Goal: Task Accomplishment & Management: Manage account settings

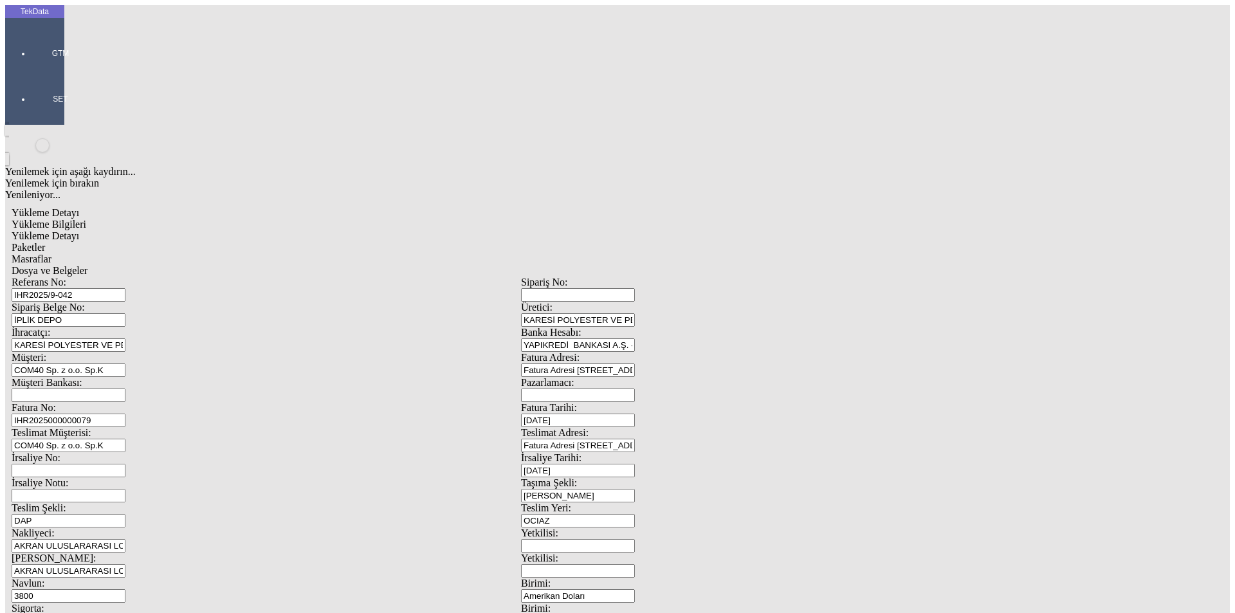
click at [86, 219] on span "Yükleme Bilgileri" at bounding box center [49, 224] width 75 height 11
click at [113, 578] on div "Navlun: 3800" at bounding box center [267, 590] width 510 height 25
type input "3700"
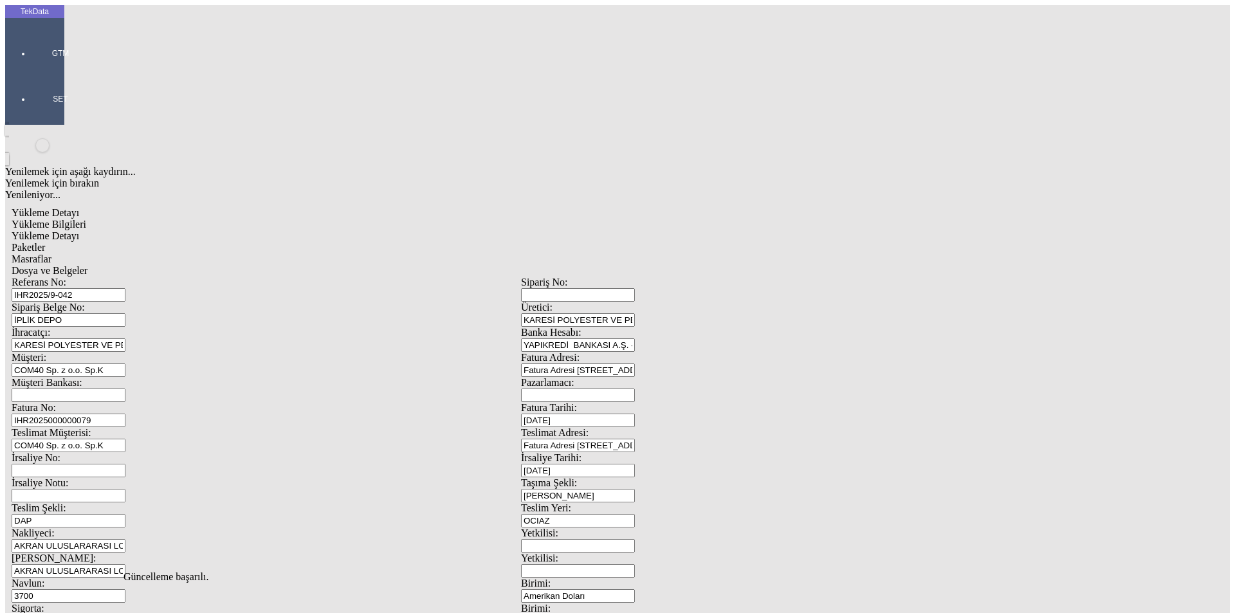
drag, startPoint x: 468, startPoint y: 57, endPoint x: 463, endPoint y: 68, distance: 12.7
click at [88, 265] on span "Dosya ve Belgeler" at bounding box center [50, 270] width 76 height 11
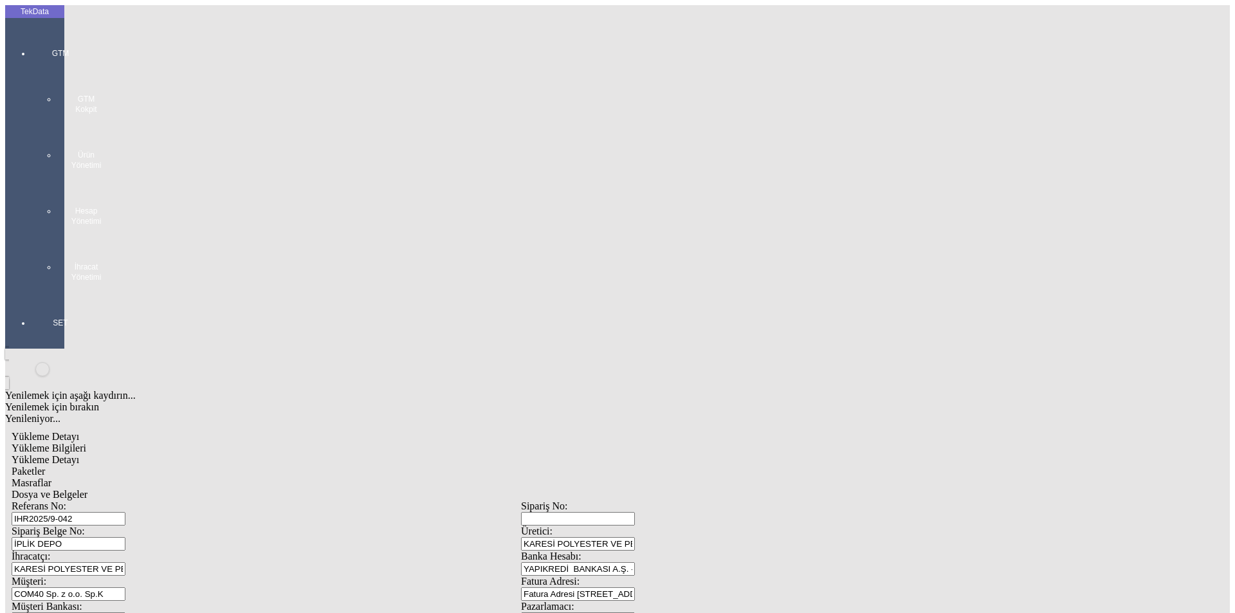
click at [86, 443] on span "Yükleme Bilgileri" at bounding box center [49, 448] width 75 height 11
drag, startPoint x: 183, startPoint y: 418, endPoint x: 143, endPoint y: 427, distance: 40.8
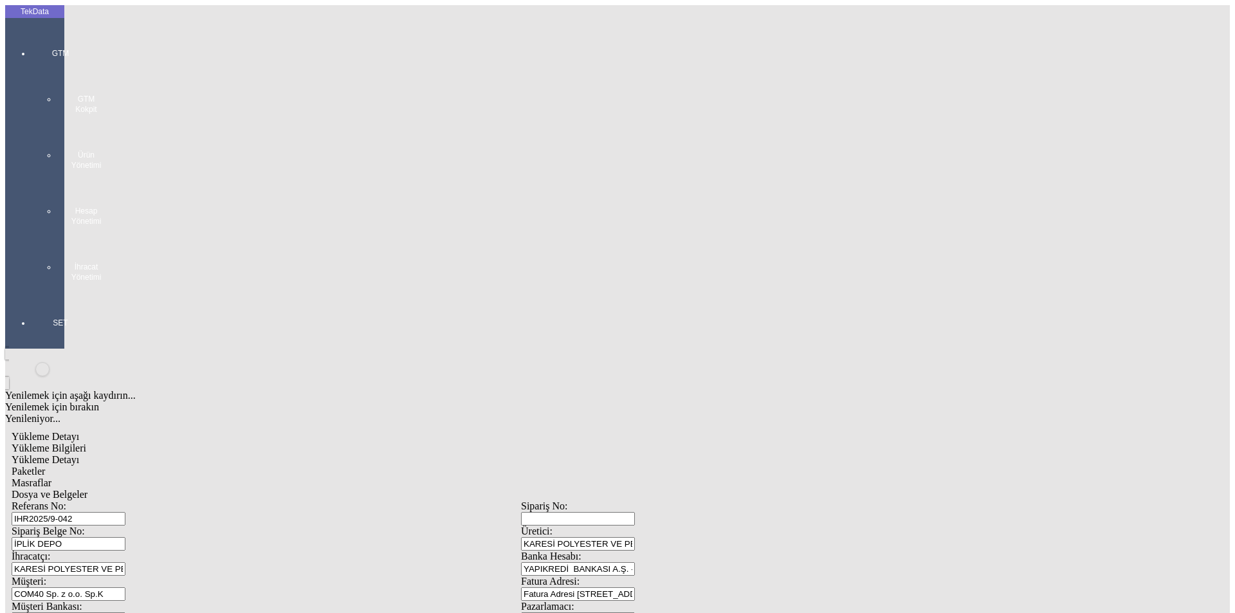
click at [88, 489] on span "Dosya ve Belgeler" at bounding box center [50, 494] width 76 height 11
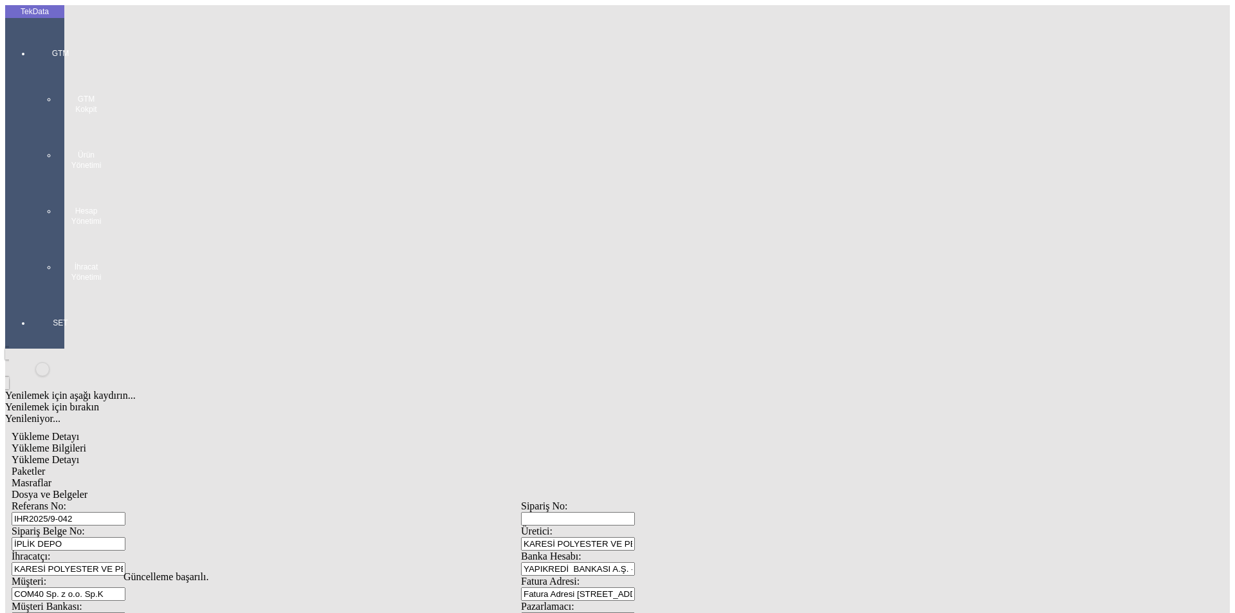
drag, startPoint x: 106, startPoint y: 74, endPoint x: 142, endPoint y: 204, distance: 134.7
click at [86, 443] on span "Yükleme Bilgileri" at bounding box center [49, 448] width 75 height 11
drag, startPoint x: 233, startPoint y: 416, endPoint x: 120, endPoint y: 418, distance: 112.6
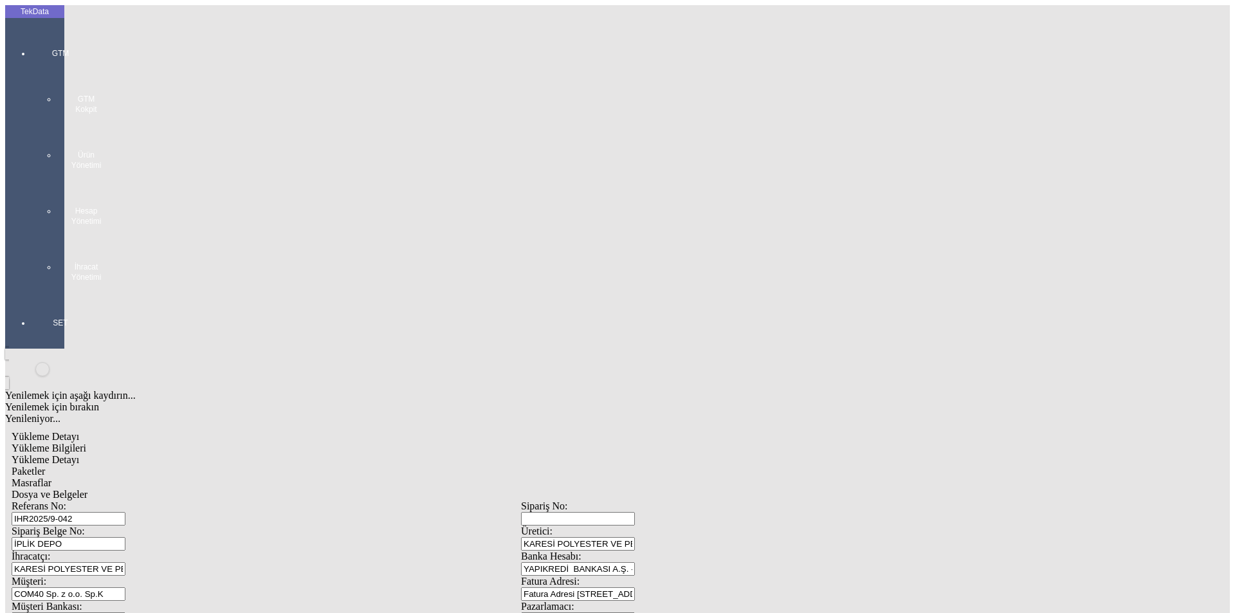
type input "50"
click at [472, 489] on div "Dosya ve Belgeler" at bounding box center [521, 495] width 1019 height 12
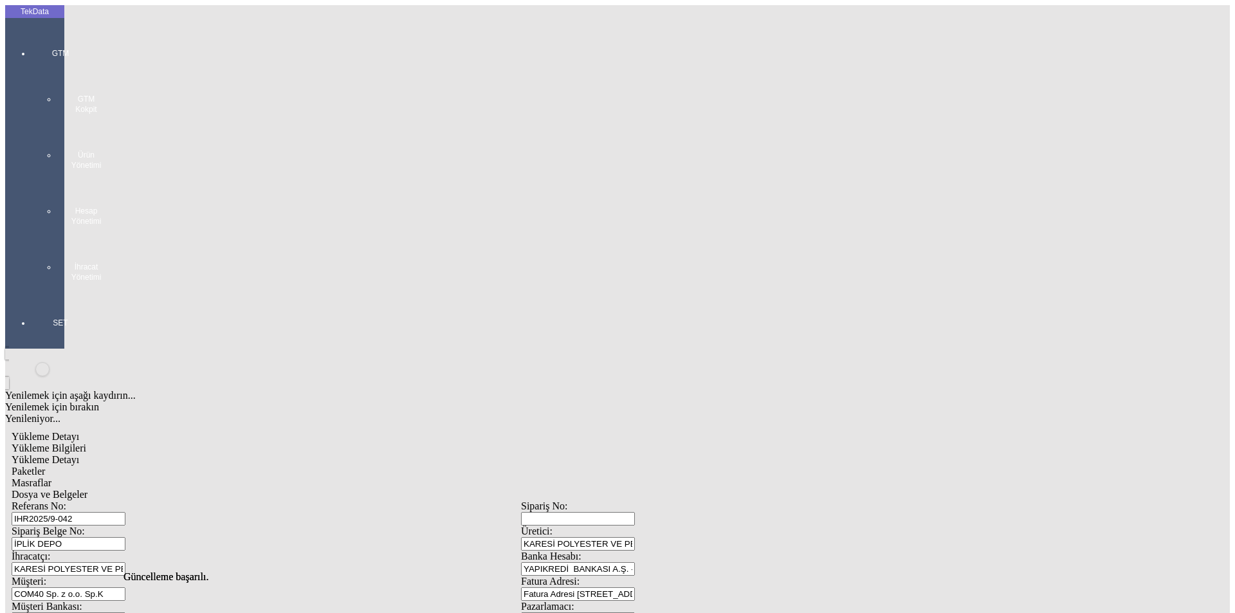
click at [88, 489] on span "Dosya ve Belgeler" at bounding box center [50, 494] width 76 height 11
click at [135, 443] on div "Yükleme Bilgileri" at bounding box center [521, 449] width 1019 height 12
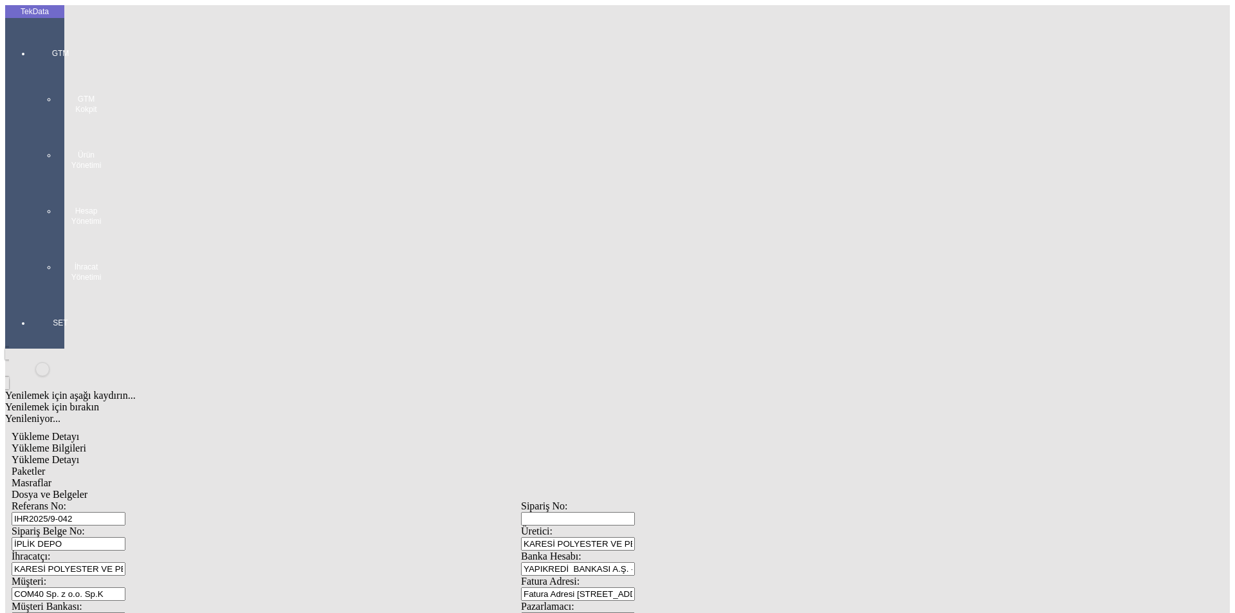
drag, startPoint x: 773, startPoint y: 499, endPoint x: 681, endPoint y: 504, distance: 92.2
type input "21799.76"
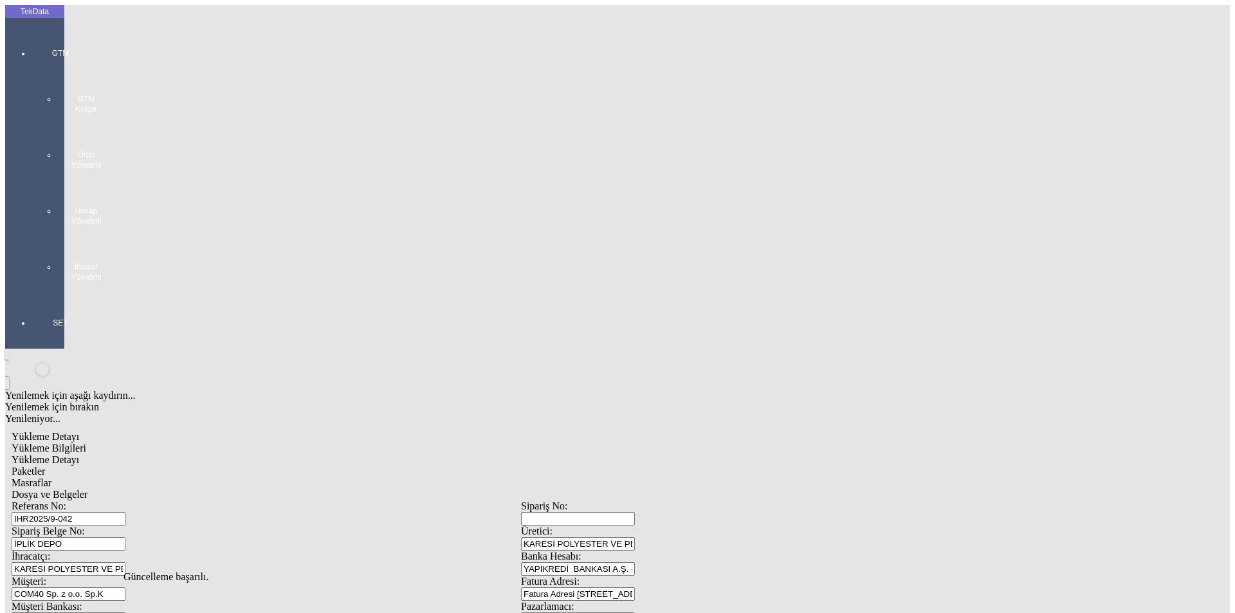
drag, startPoint x: 196, startPoint y: 66, endPoint x: 374, endPoint y: 78, distance: 178.6
click at [79, 454] on span "Yükleme Detayı" at bounding box center [46, 459] width 68 height 11
drag, startPoint x: 228, startPoint y: 275, endPoint x: 120, endPoint y: 275, distance: 108.1
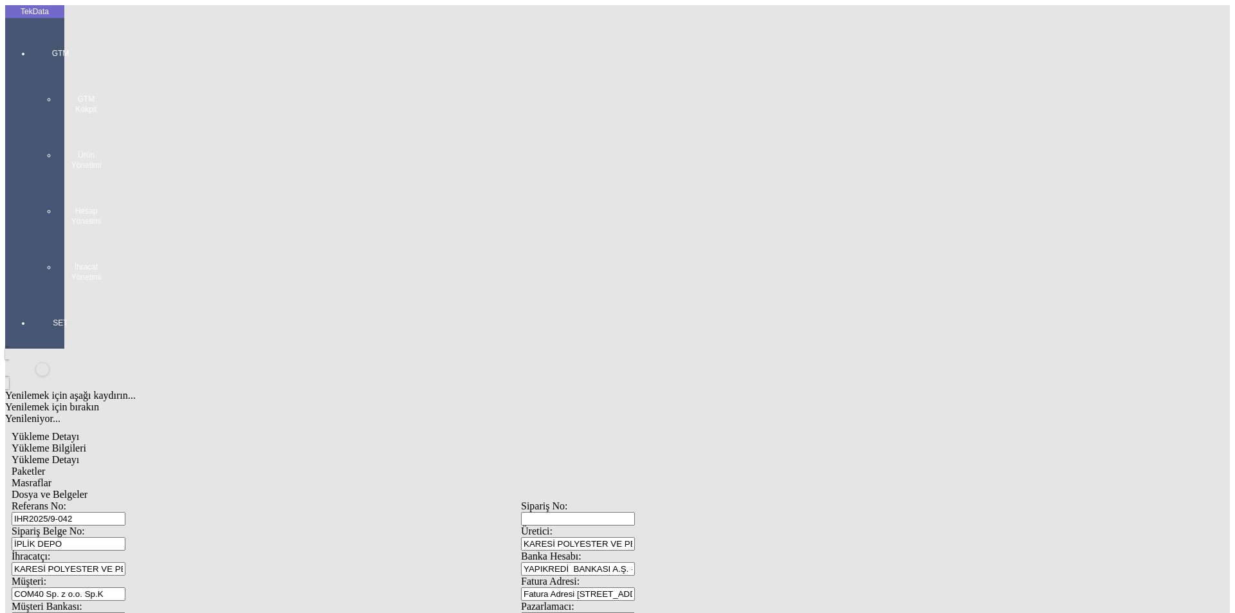
drag, startPoint x: 176, startPoint y: 266, endPoint x: 84, endPoint y: 266, distance: 92.7
type input "21799.76"
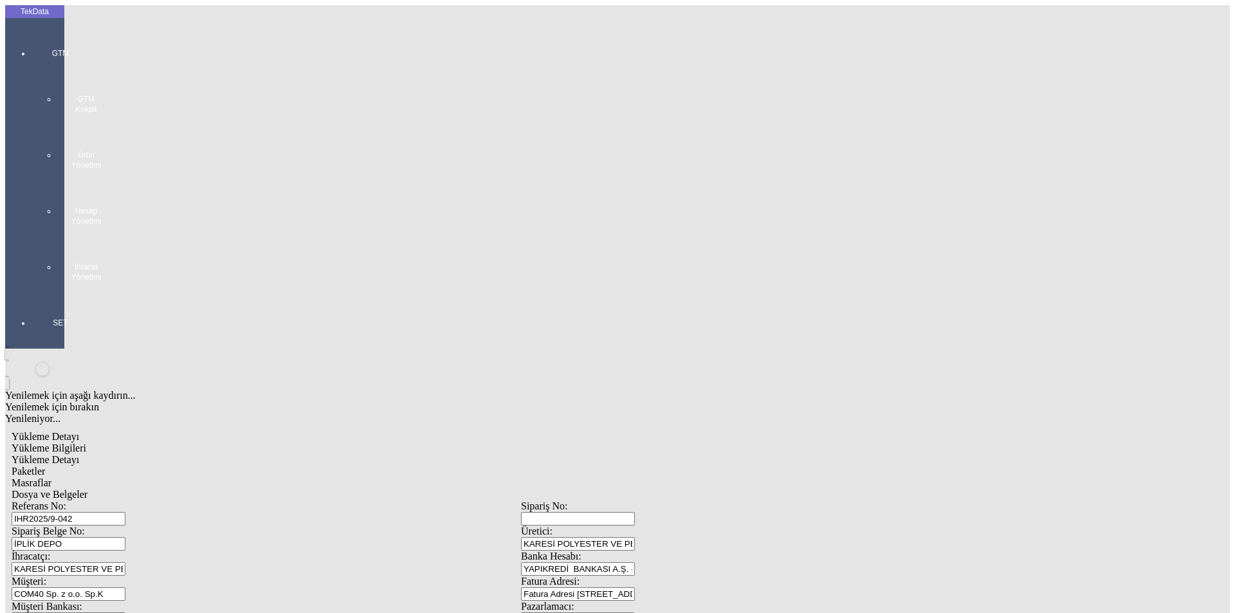
drag, startPoint x: 306, startPoint y: 71, endPoint x: 327, endPoint y: 66, distance: 21.7
click at [45, 466] on span "Paketler" at bounding box center [28, 471] width 33 height 11
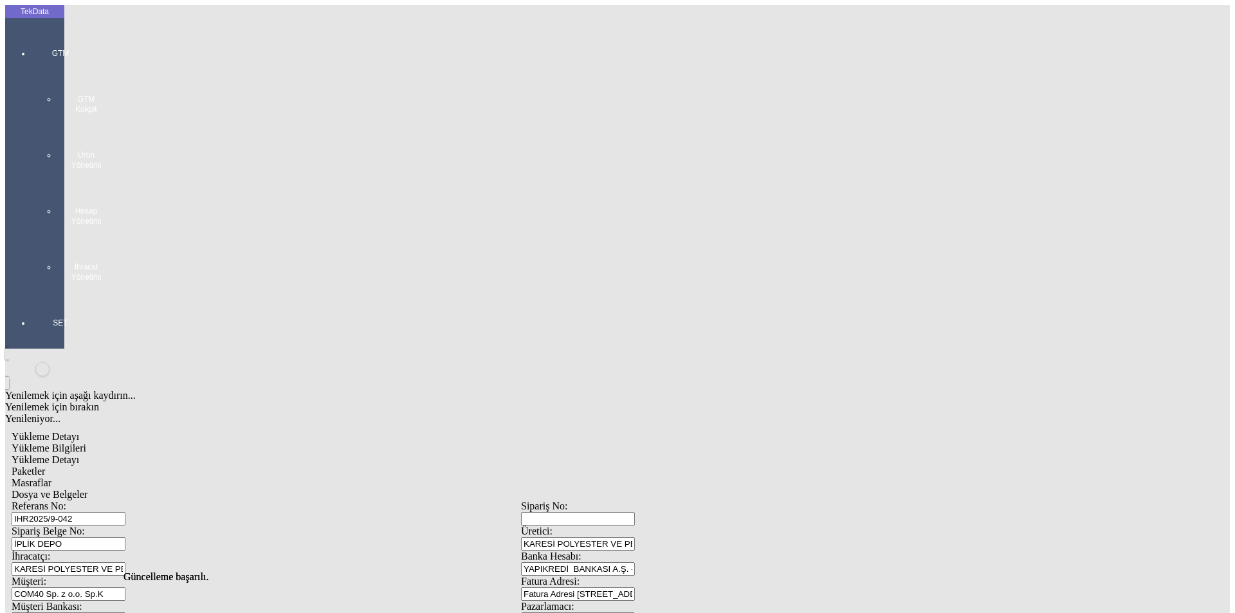
click at [367, 477] on div "Masraflar" at bounding box center [521, 483] width 1019 height 12
drag, startPoint x: 484, startPoint y: 73, endPoint x: 492, endPoint y: 71, distance: 7.8
click at [88, 489] on span "Dosya ve Belgeler" at bounding box center [50, 494] width 76 height 11
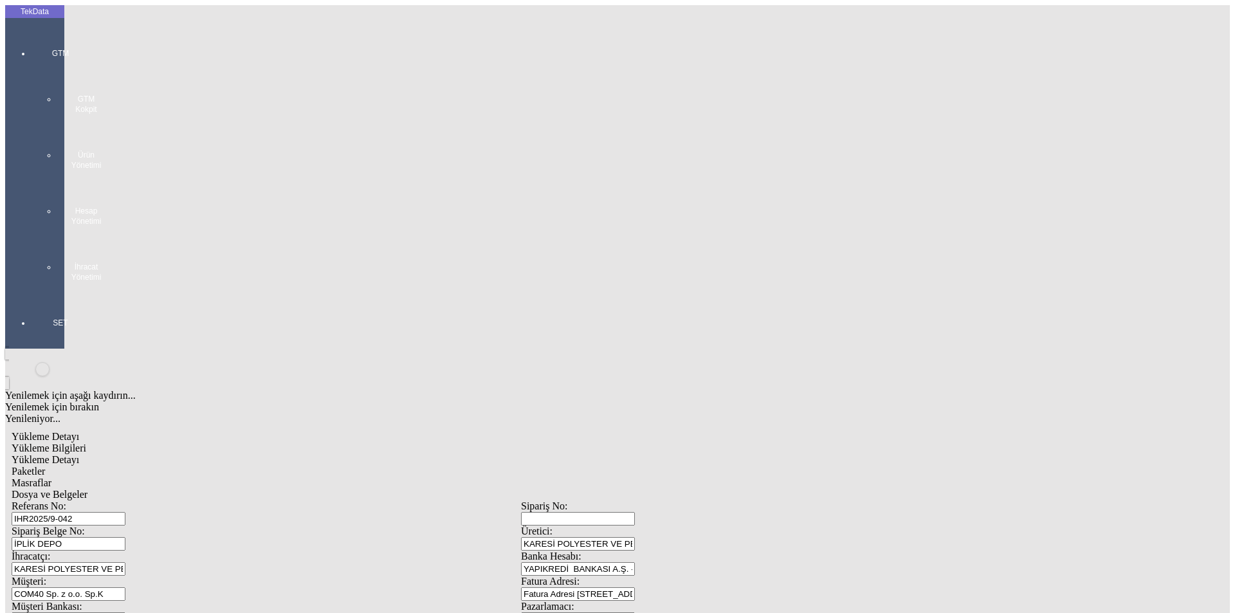
click at [51, 477] on span "Masraflar" at bounding box center [32, 482] width 40 height 11
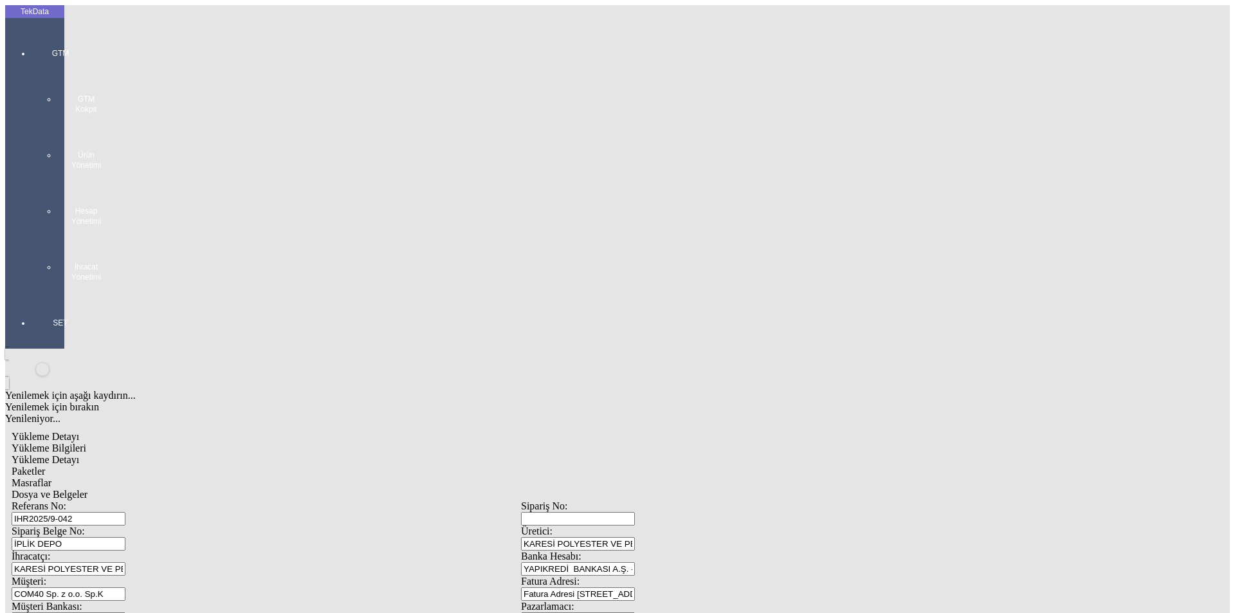
click at [456, 489] on div "Dosya ve Belgeler" at bounding box center [521, 495] width 1019 height 12
click at [102, 443] on div "Yükleme Bilgileri" at bounding box center [521, 449] width 1019 height 12
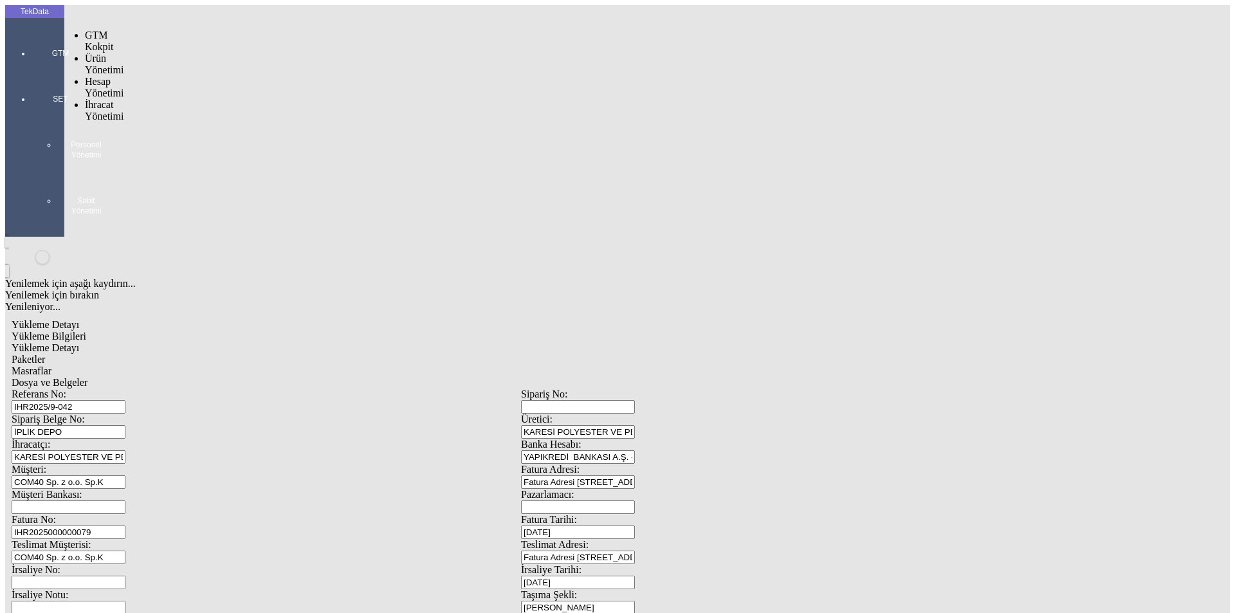
click at [31, 71] on div at bounding box center [60, 71] width 59 height 0
click at [91, 76] on span "Hesap Yönetimi" at bounding box center [104, 87] width 39 height 23
click at [197, 98] on span "Cari Hesaplar" at bounding box center [215, 109] width 37 height 23
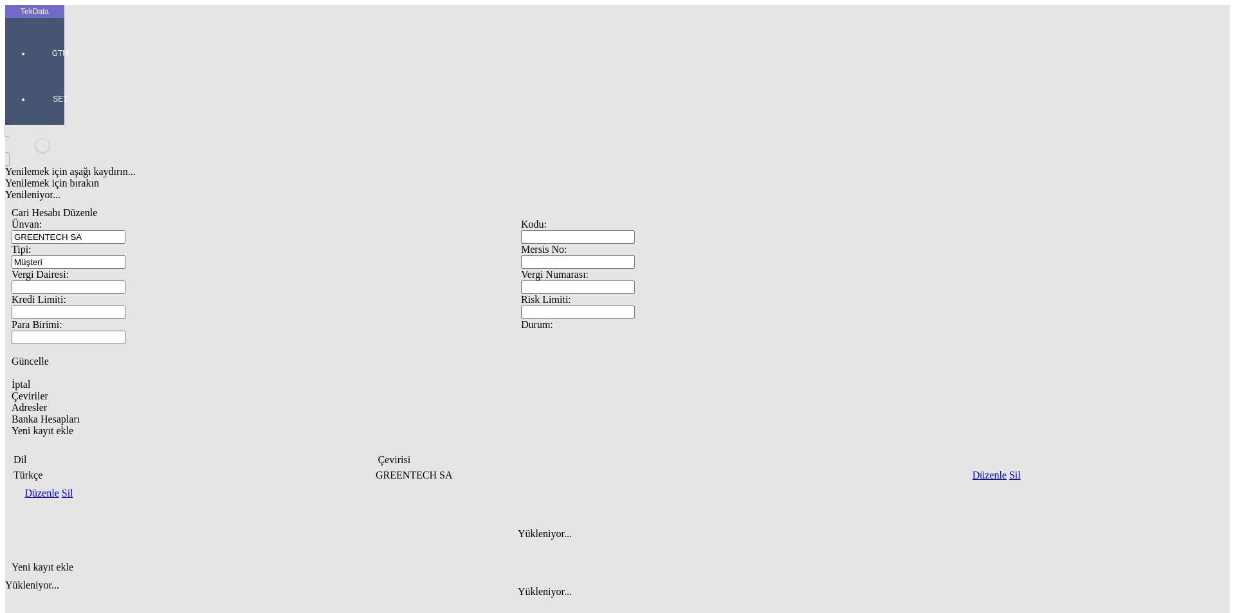
click at [47, 402] on span "Adresler" at bounding box center [29, 407] width 35 height 11
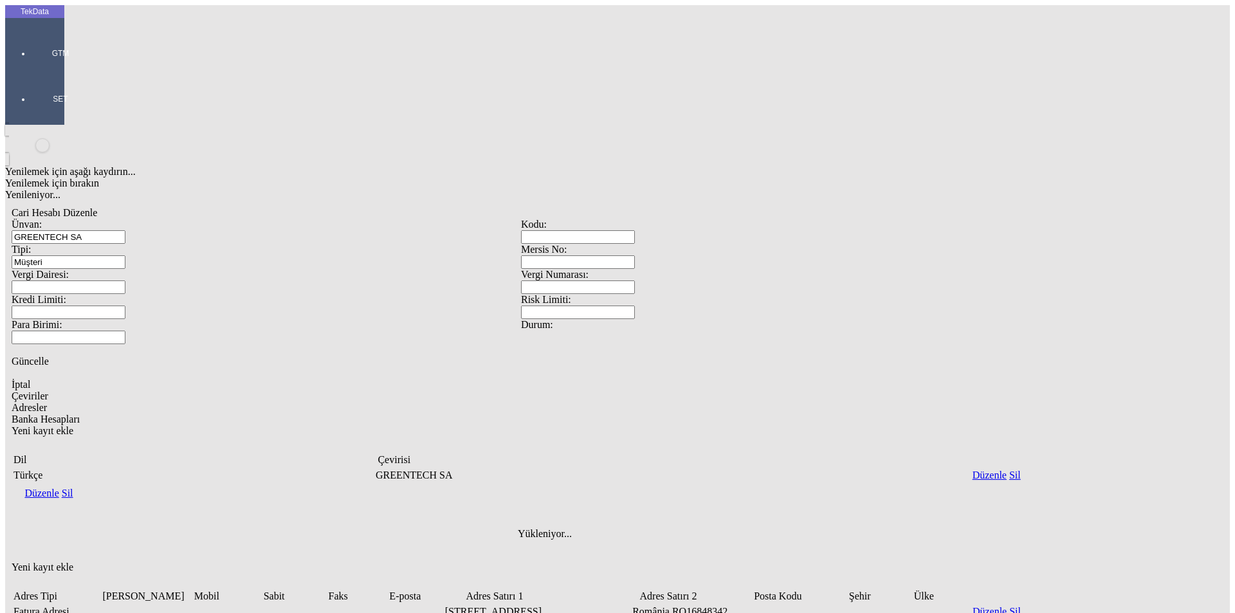
click at [430, 446] on div "Yenilemek için aşağı kaydırın... Yenilemek için bırakın Yenileniyor... [PERSON_…" at bounding box center [521, 449] width 1032 height 649
click at [31, 71] on div at bounding box center [60, 71] width 59 height 0
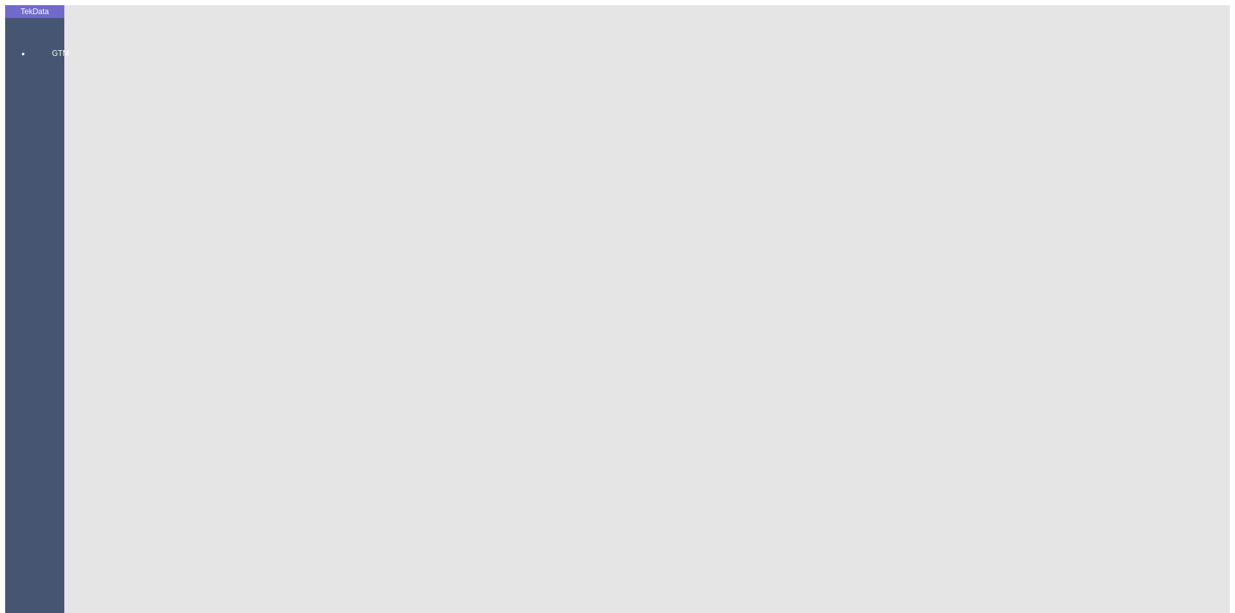
click at [39, 37] on div "GTM GTM Kokpit Ürün Yönetimi Hesap Yönetimi Cari Hesaplar Bankalar İhracat Yöne…" at bounding box center [60, 407] width 59 height 762
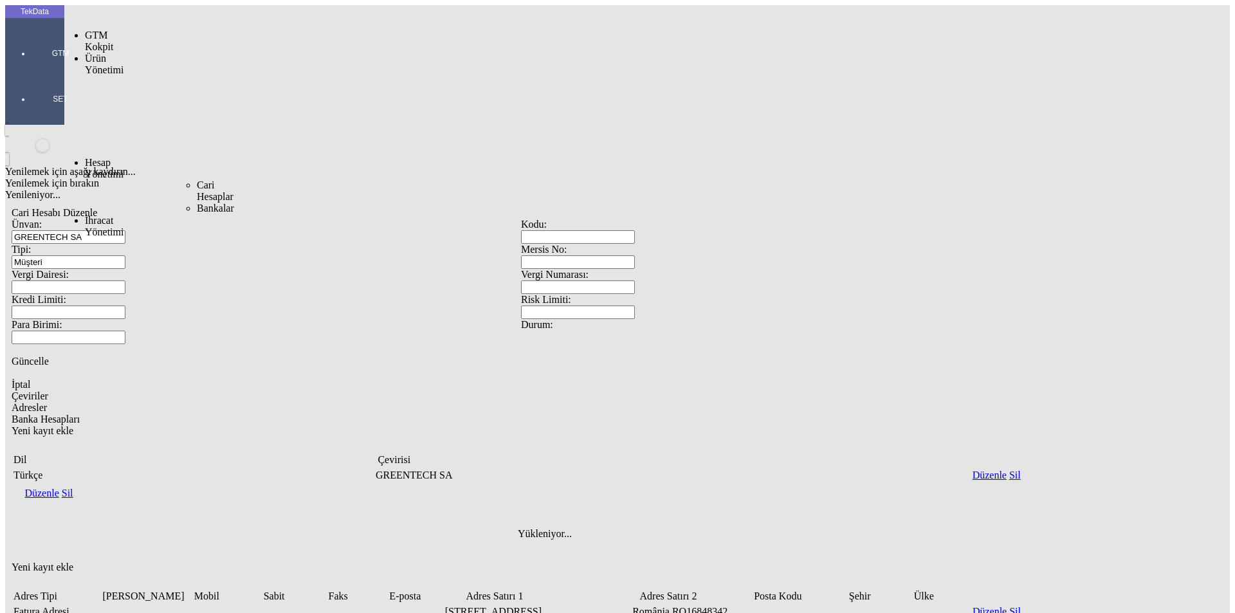
click at [197, 180] on span "Cari Hesaplar" at bounding box center [215, 191] width 37 height 23
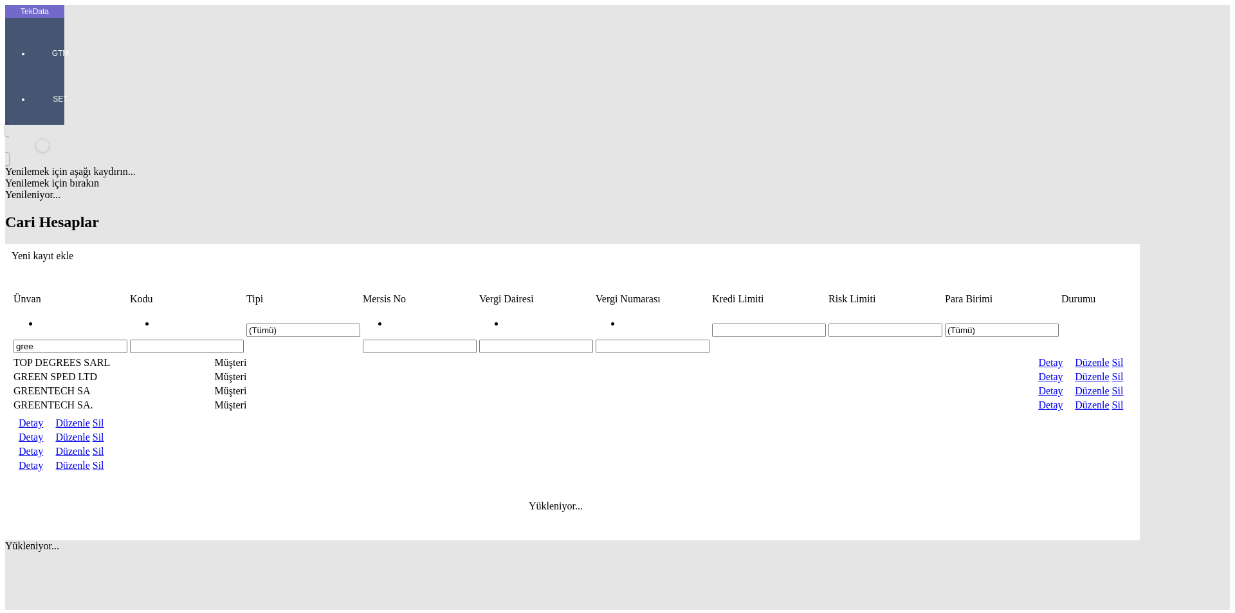
click at [43, 460] on link "Detay" at bounding box center [31, 465] width 24 height 11
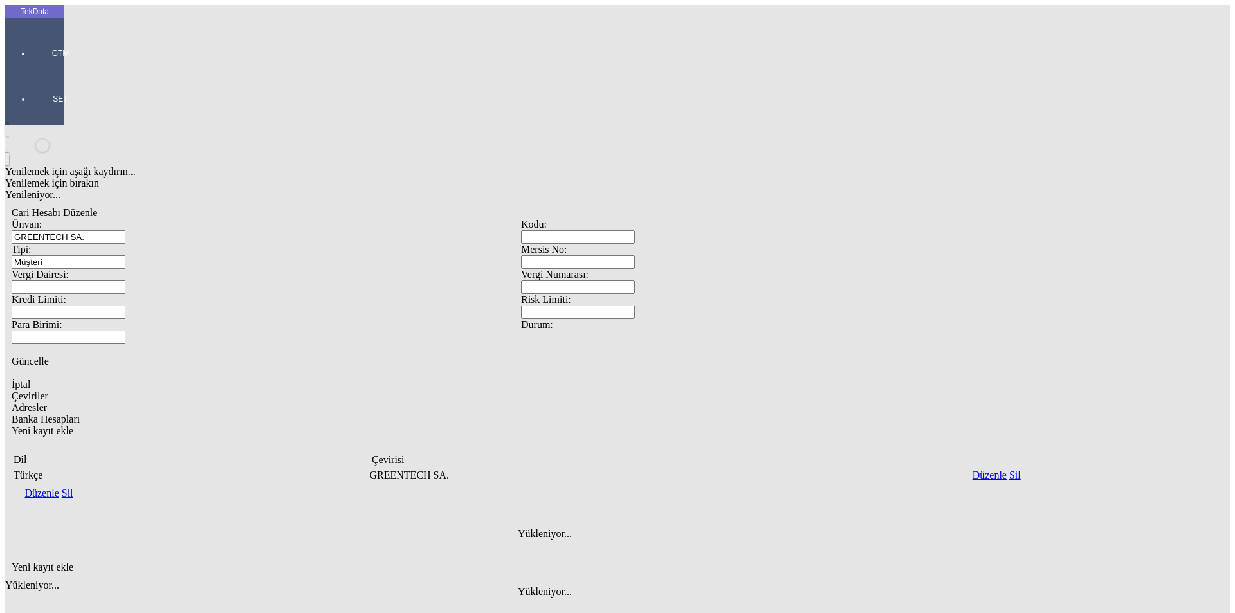
click at [47, 402] on span "Adresler" at bounding box center [29, 407] width 35 height 11
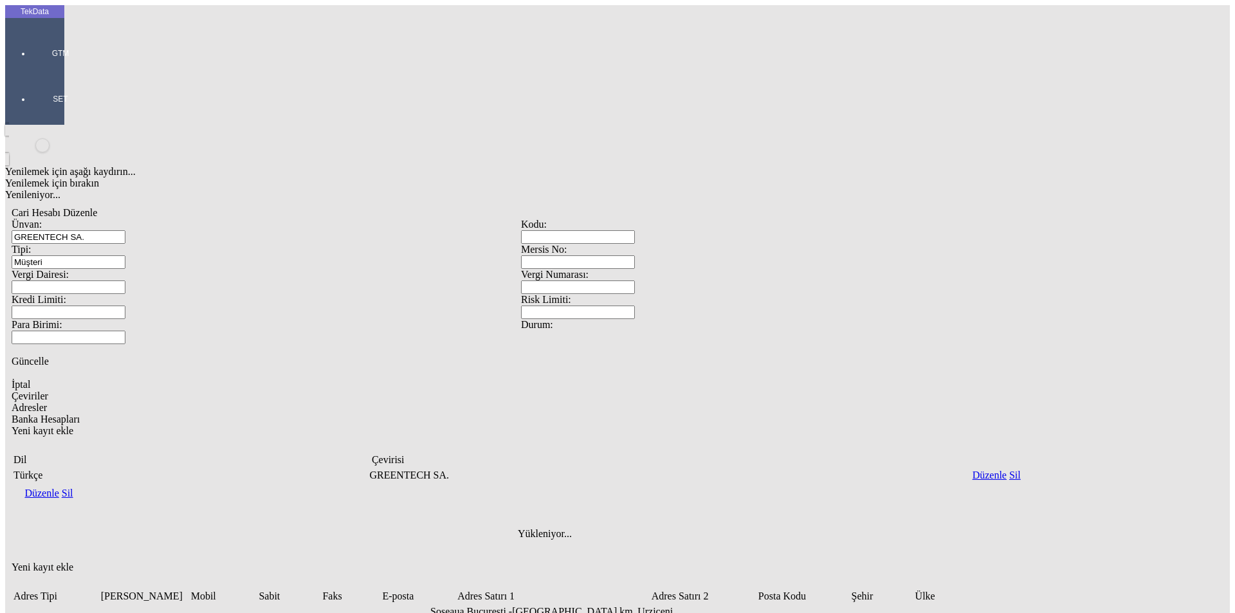
click at [49, 356] on span "Güncelle" at bounding box center [30, 361] width 37 height 11
click at [30, 379] on span "İptal" at bounding box center [21, 384] width 19 height 11
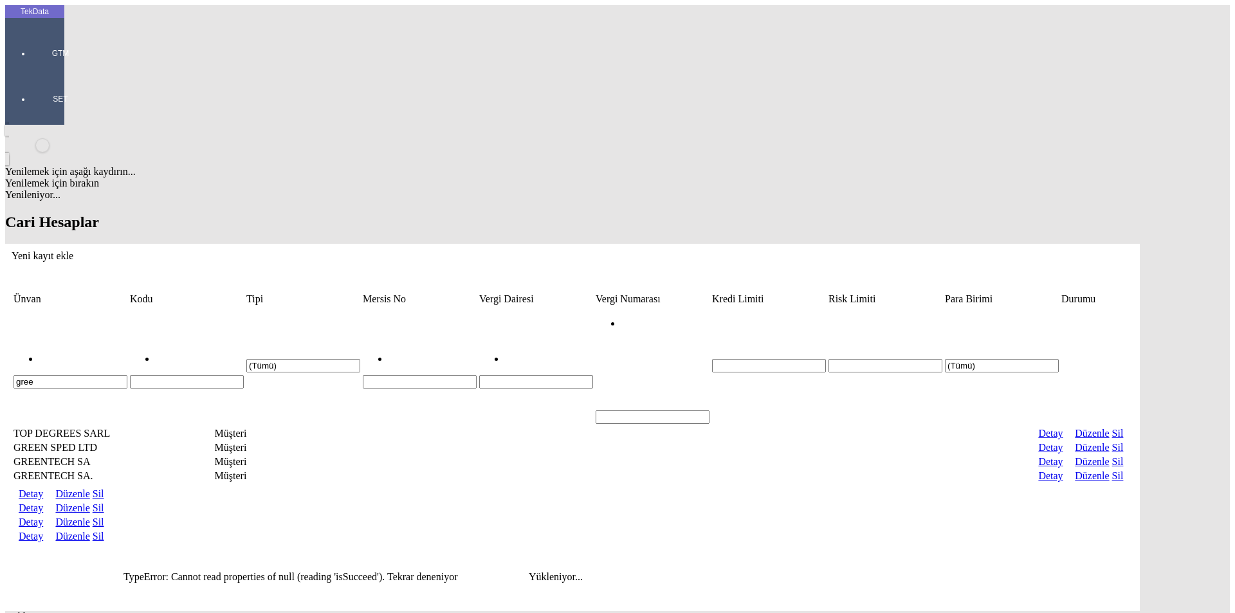
click at [43, 517] on link "Detay" at bounding box center [31, 522] width 24 height 11
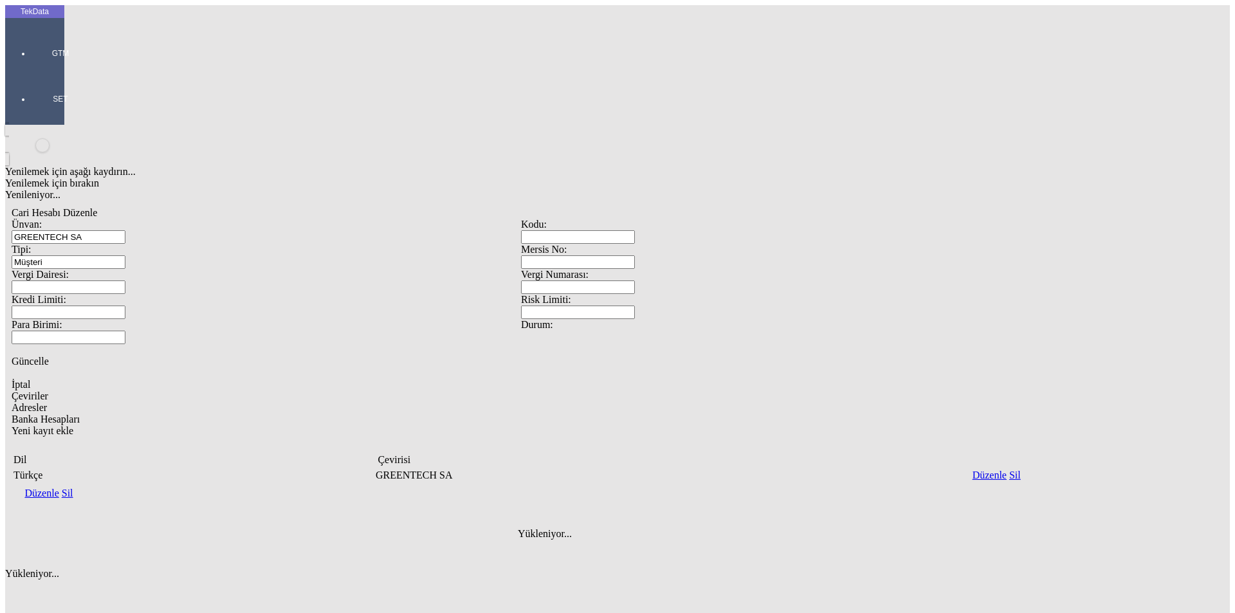
click at [47, 402] on span "Adresler" at bounding box center [29, 407] width 35 height 11
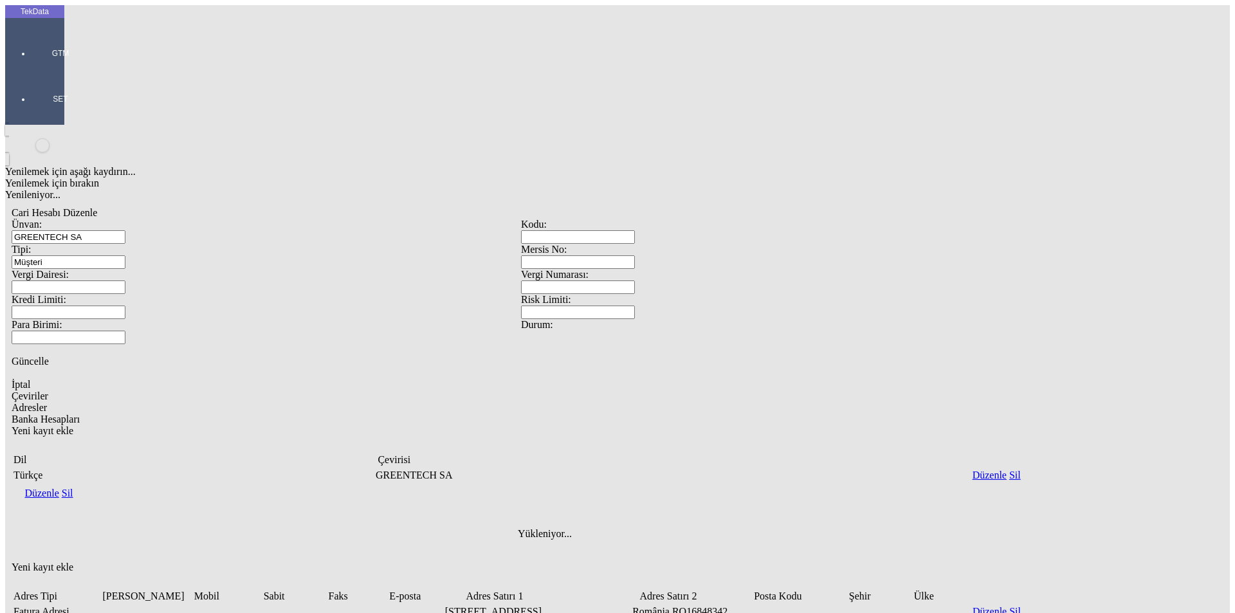
drag, startPoint x: 181, startPoint y: 71, endPoint x: 112, endPoint y: 69, distance: 69.5
click at [112, 219] on div "Ünvan: GREENTECH SA" at bounding box center [267, 231] width 510 height 25
type input "Fatura Adresi"
drag, startPoint x: 299, startPoint y: 359, endPoint x: 117, endPoint y: 361, distance: 182.1
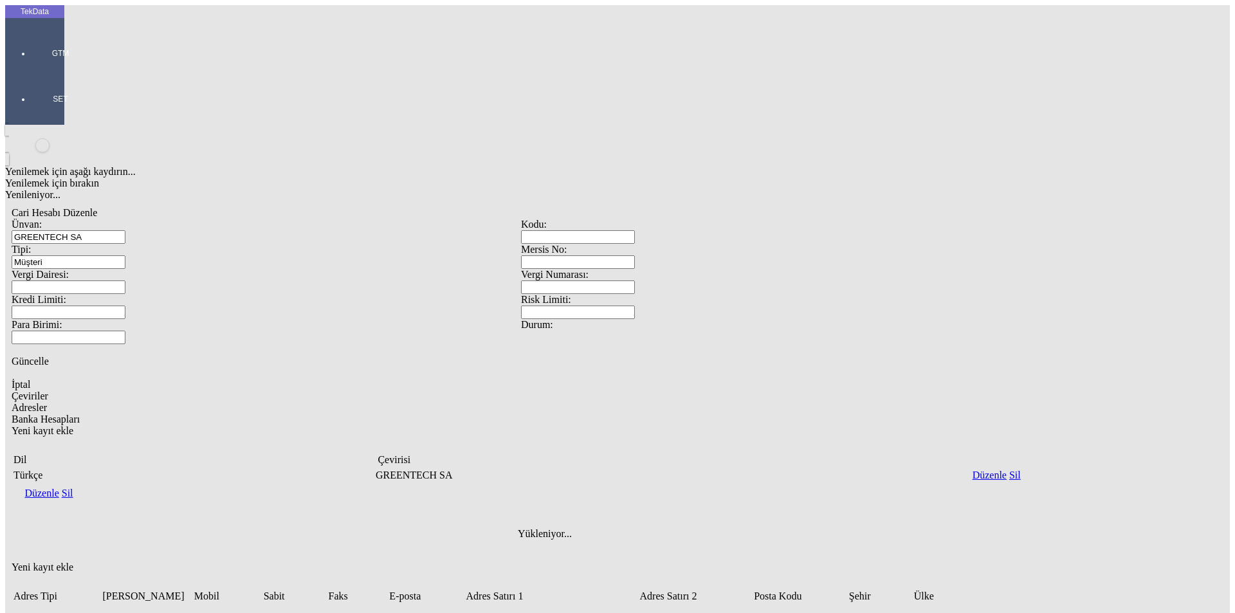
drag, startPoint x: 835, startPoint y: 351, endPoint x: 773, endPoint y: 355, distance: 61.9
drag, startPoint x: 803, startPoint y: 358, endPoint x: 683, endPoint y: 356, distance: 119.7
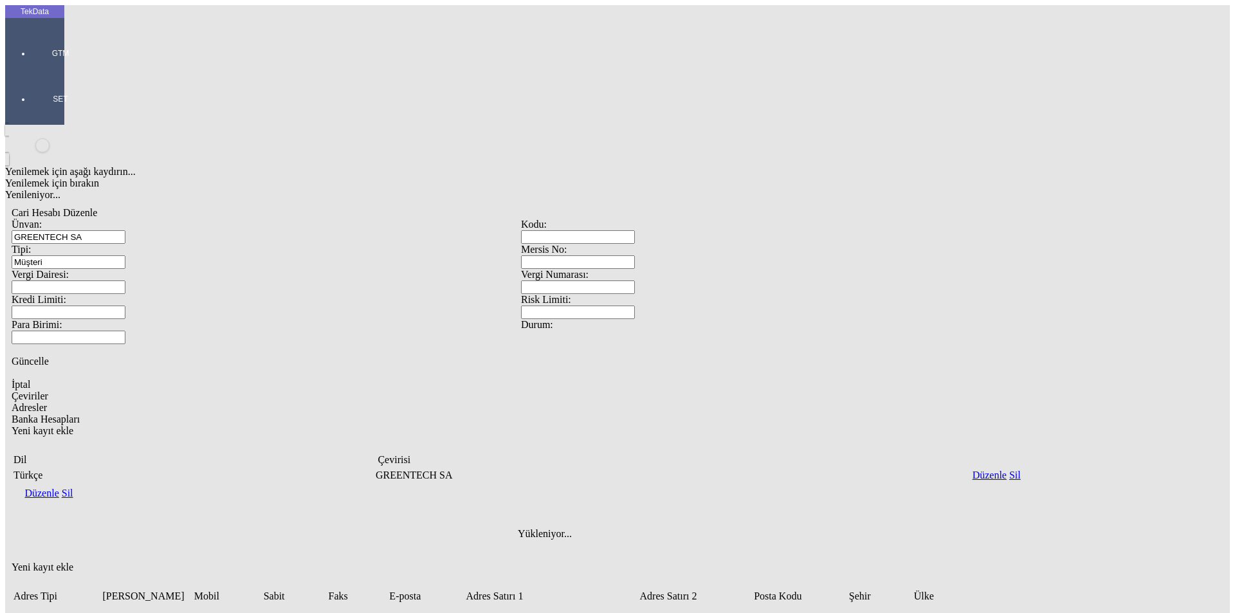
click at [761, 593] on div "Yenilemek için aşağı kaydırın... Yenilemek için bırakın Yenileniyor... [PERSON_…" at bounding box center [521, 449] width 1032 height 649
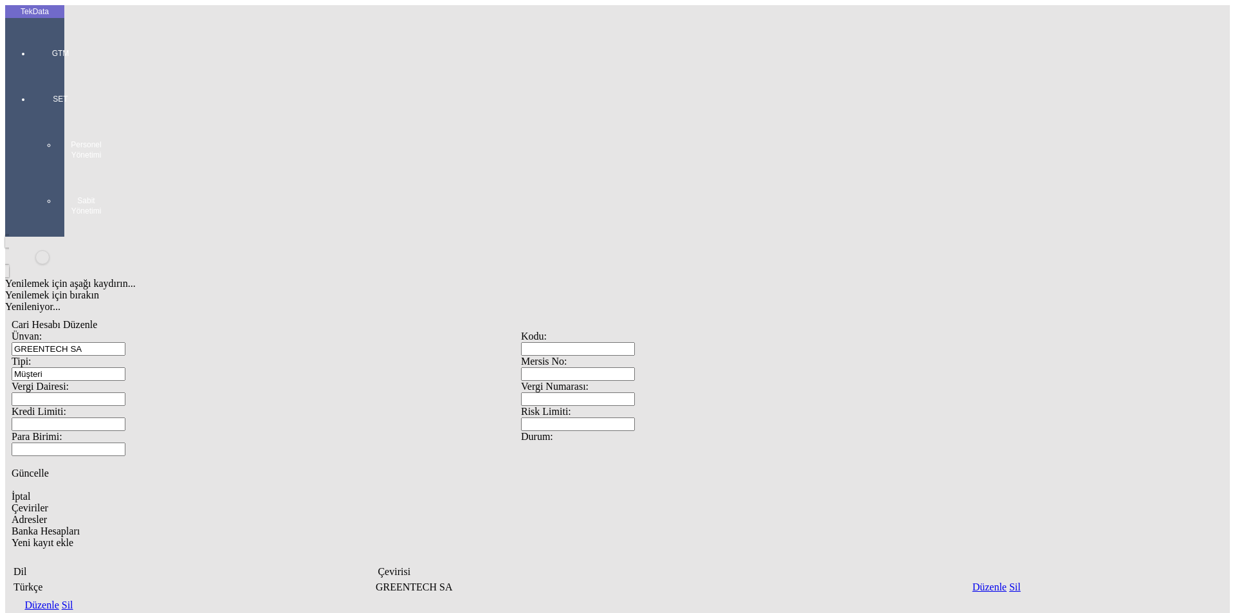
click at [37, 71] on div at bounding box center [60, 71] width 59 height 0
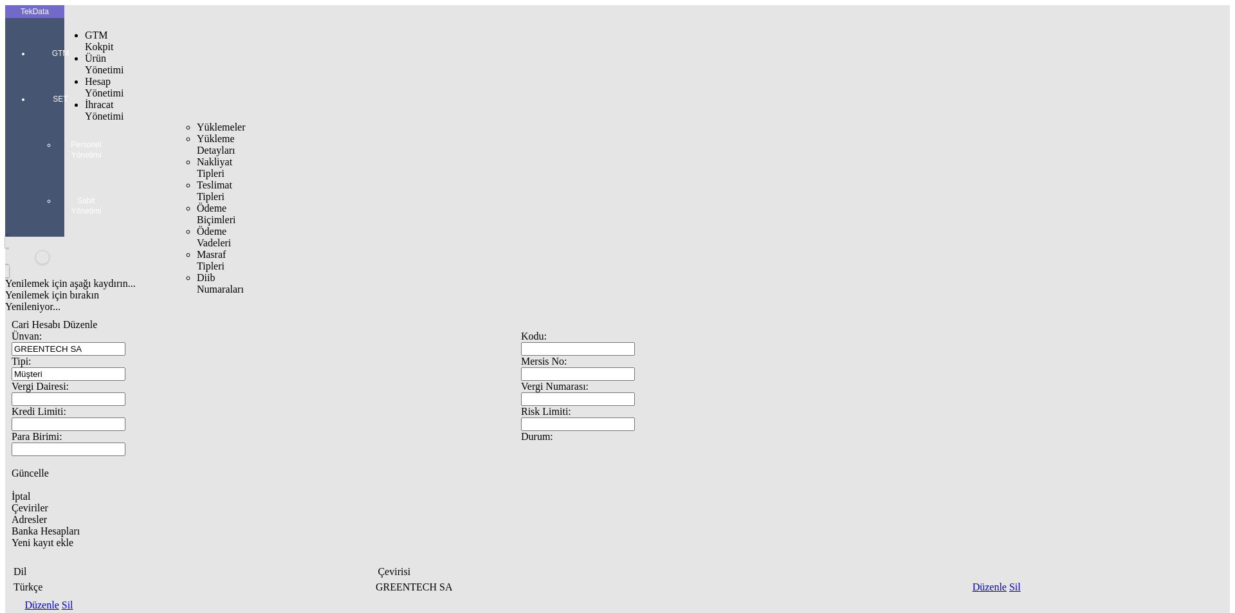
click at [100, 99] on span "İhracat Yönetimi" at bounding box center [104, 110] width 39 height 23
click at [197, 122] on span "Yüklemeler" at bounding box center [221, 127] width 49 height 11
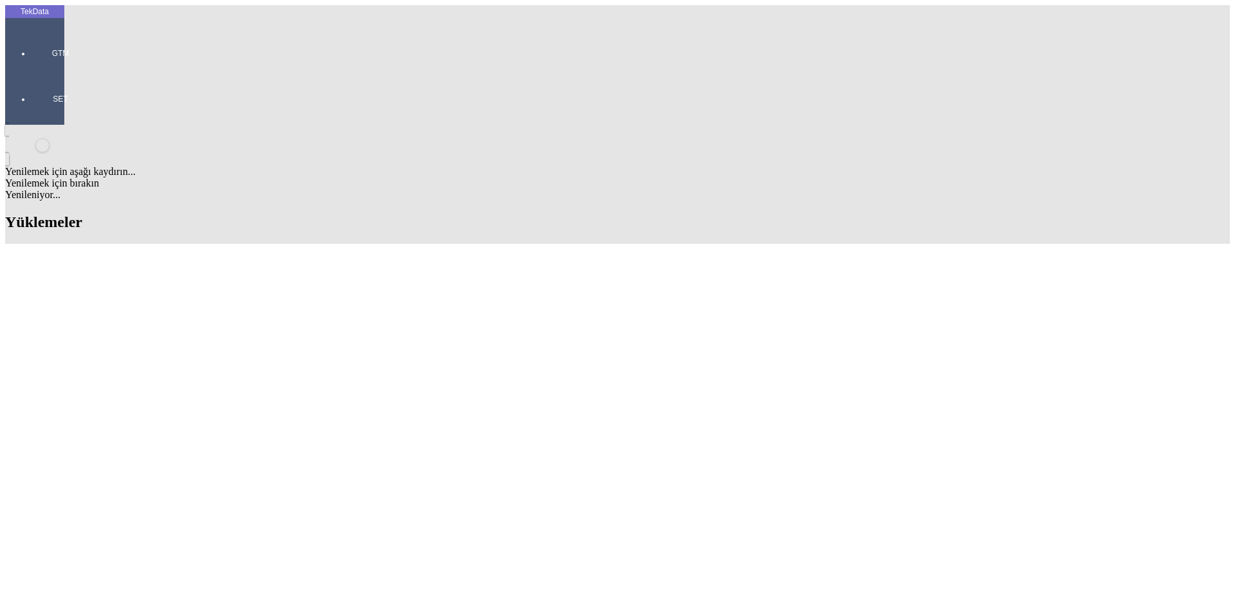
type input "k"
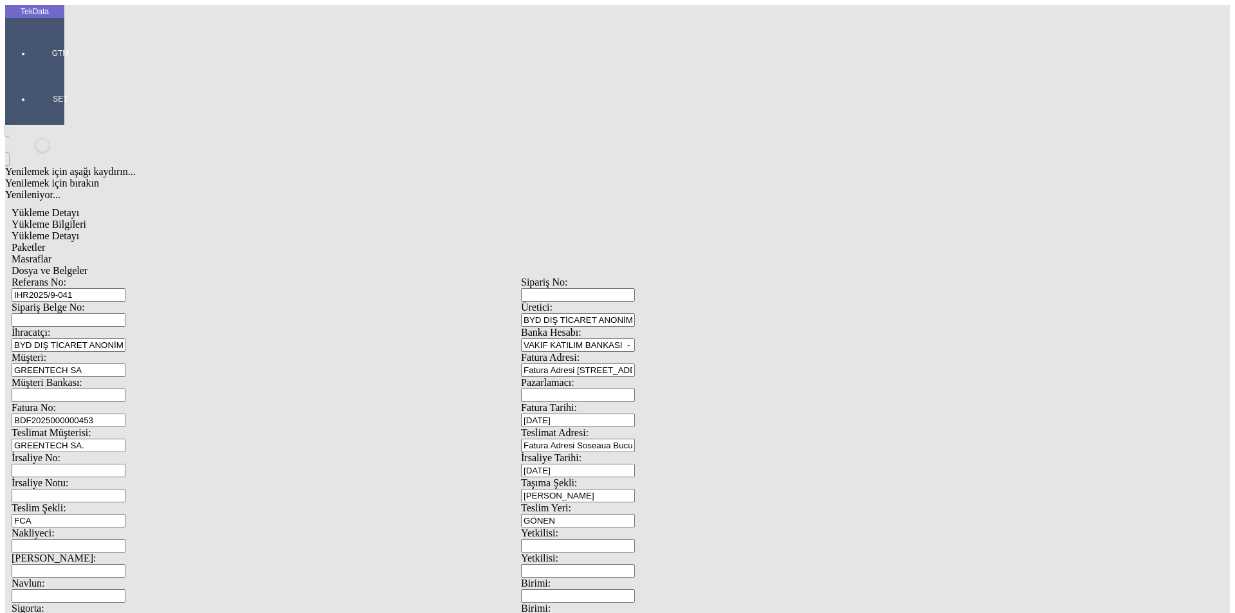
drag, startPoint x: 250, startPoint y: 167, endPoint x: 163, endPoint y: 161, distance: 87.0
click at [163, 352] on div "Müşteri: GREENTECH SA" at bounding box center [267, 364] width 510 height 25
drag, startPoint x: 253, startPoint y: 243, endPoint x: 138, endPoint y: 237, distance: 115.3
click at [138, 427] on div "Teslimat Müşterisi: GREENTECH SA." at bounding box center [267, 439] width 510 height 25
paste input "text"
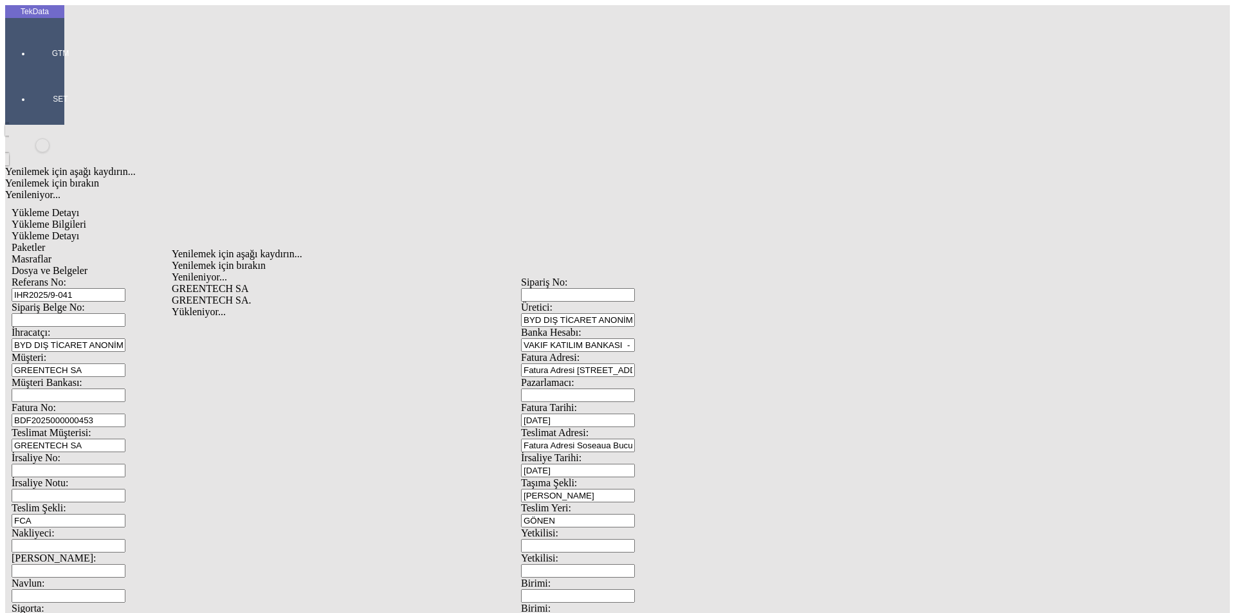
click at [250, 283] on div "GREENTECH SA" at bounding box center [402, 289] width 461 height 12
type input "GREENTECH SA"
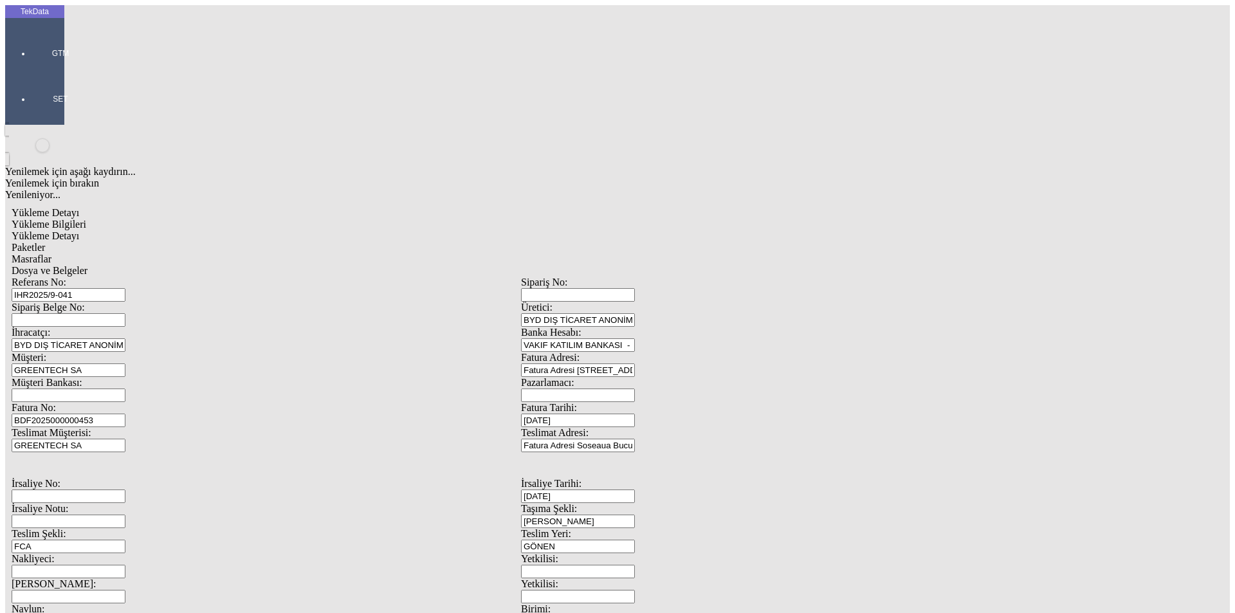
scroll to position [111, 0]
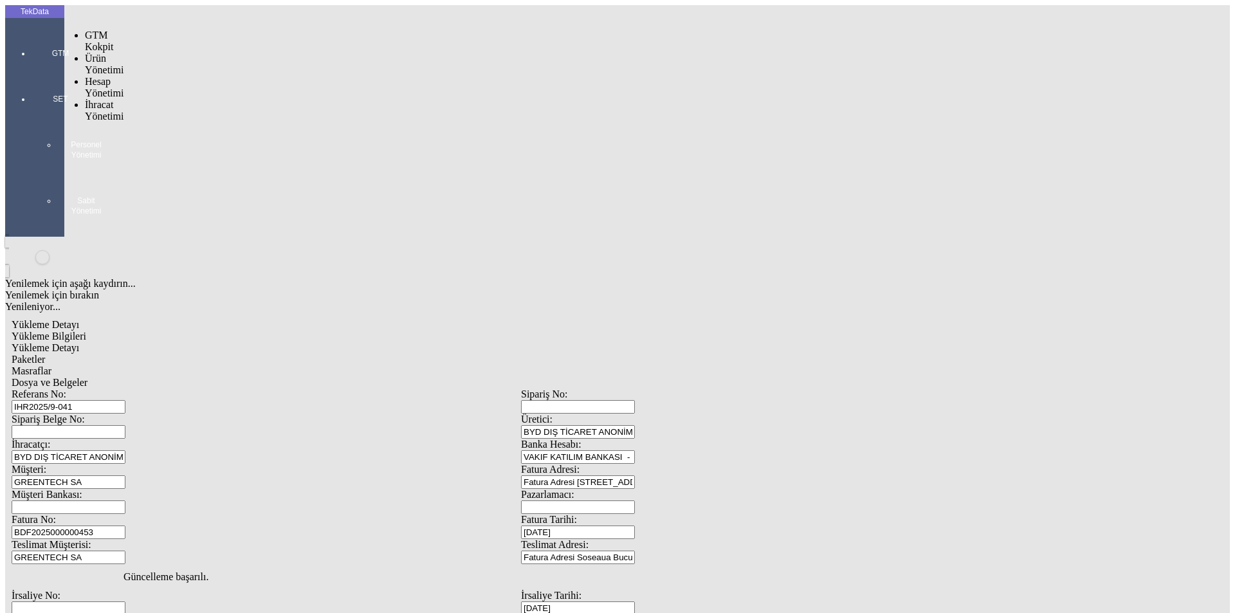
click at [31, 71] on div at bounding box center [60, 71] width 59 height 0
click at [98, 99] on span "İhracat Yönetimi" at bounding box center [104, 110] width 39 height 23
click at [197, 122] on span "Yüklemeler" at bounding box center [221, 127] width 49 height 11
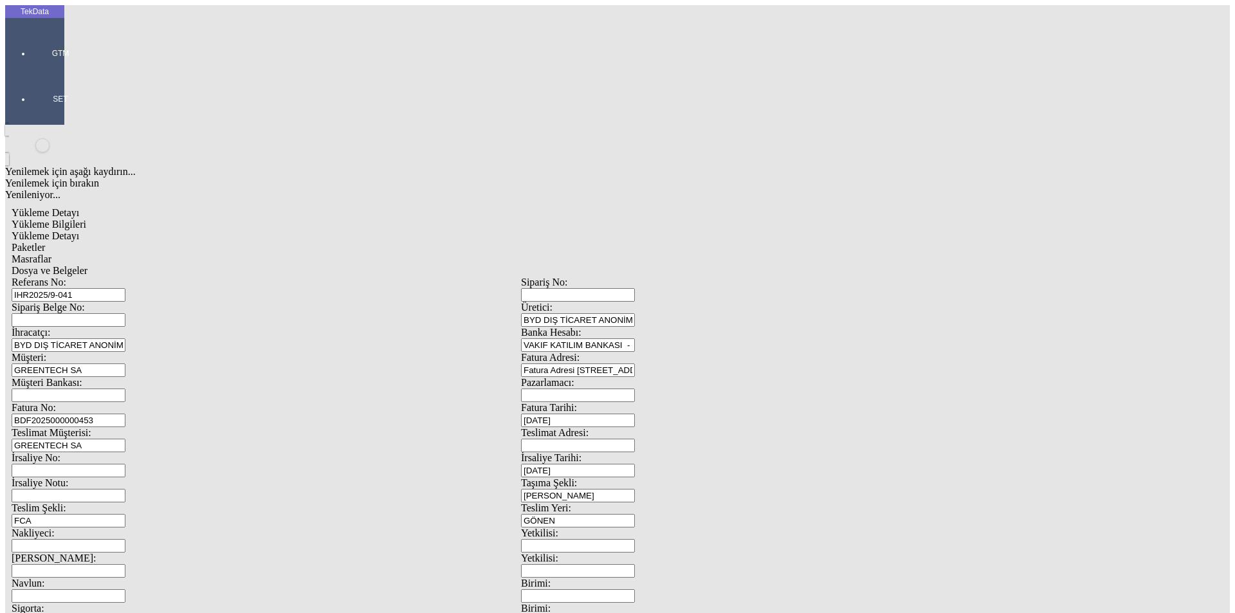
click at [635, 439] on input "Teslimat Adresi:" at bounding box center [578, 446] width 114 height 14
click at [757, 283] on div "Fatura Adresi [STREET_ADDRESS], [GEOGRAPHIC_DATA] RO16848342" at bounding box center [962, 289] width 493 height 12
type input "Fatura Adresi [STREET_ADDRESS], [GEOGRAPHIC_DATA] RO16848342"
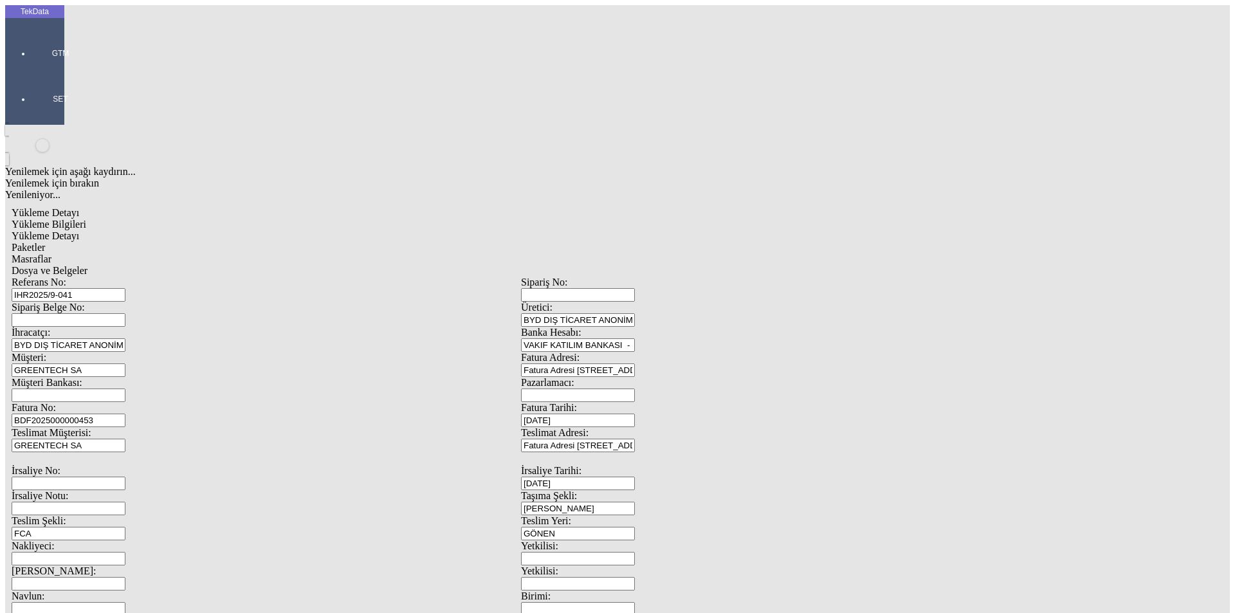
drag, startPoint x: 690, startPoint y: 207, endPoint x: 870, endPoint y: 212, distance: 180.2
click at [649, 402] on div "Fatura Tarihi: [DATE]" at bounding box center [776, 414] width 510 height 25
type input "[DATE]"
drag, startPoint x: 708, startPoint y: 252, endPoint x: 665, endPoint y: 254, distance: 42.5
click at [686, 465] on div "İrsaliye Tarihi: [DATE]" at bounding box center [776, 477] width 510 height 25
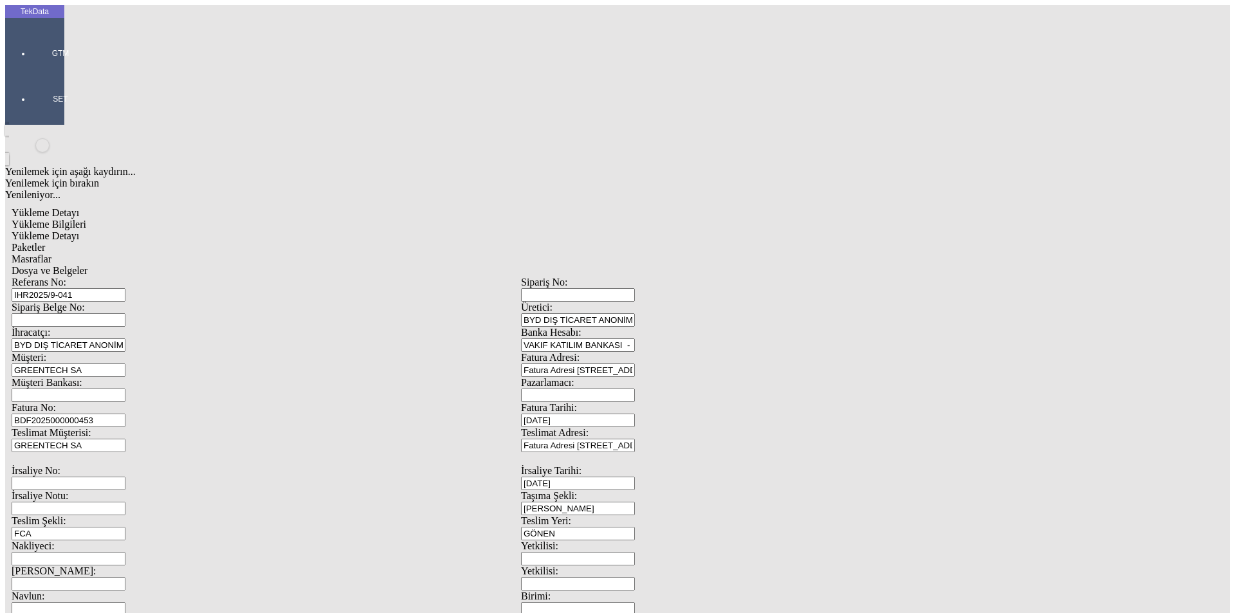
scroll to position [111, 0]
type input "[DATE]"
drag, startPoint x: 229, startPoint y: 340, endPoint x: 174, endPoint y: 337, distance: 54.8
drag, startPoint x: 228, startPoint y: 326, endPoint x: 86, endPoint y: 325, distance: 142.2
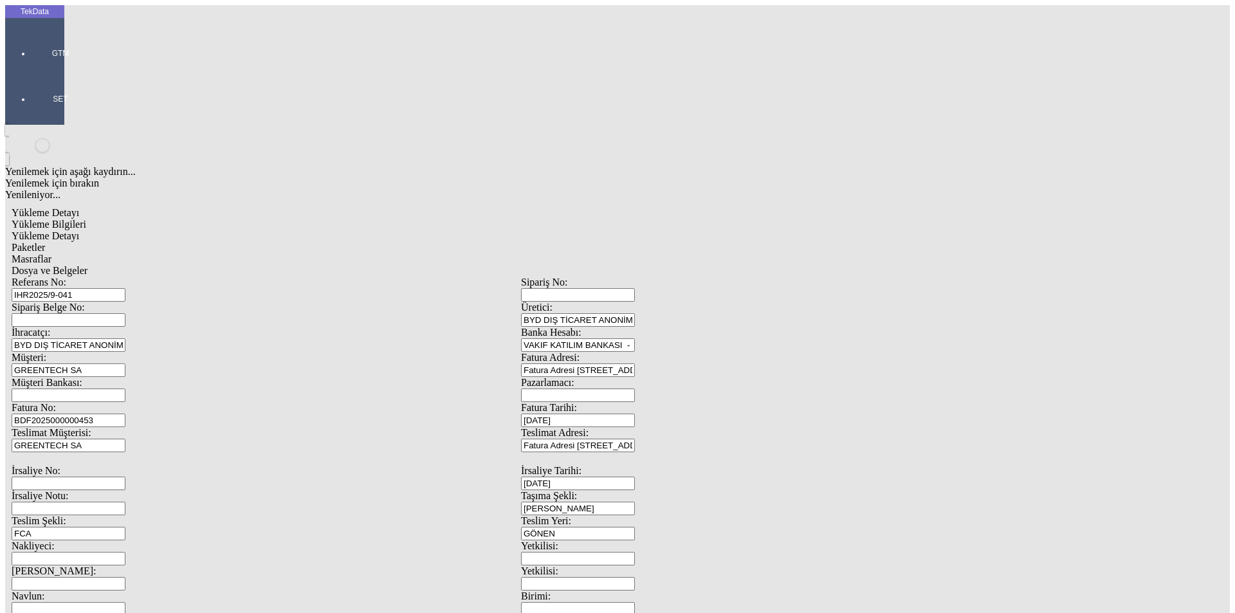
type input "[DATE]"
click at [75, 445] on div "Referans No: IHR2025/9-041 Sipariş No: Sipariş Belge No: Üretici: BYD DIŞ TİCAR…" at bounding box center [521, 584] width 1019 height 615
type input "[DATE]"
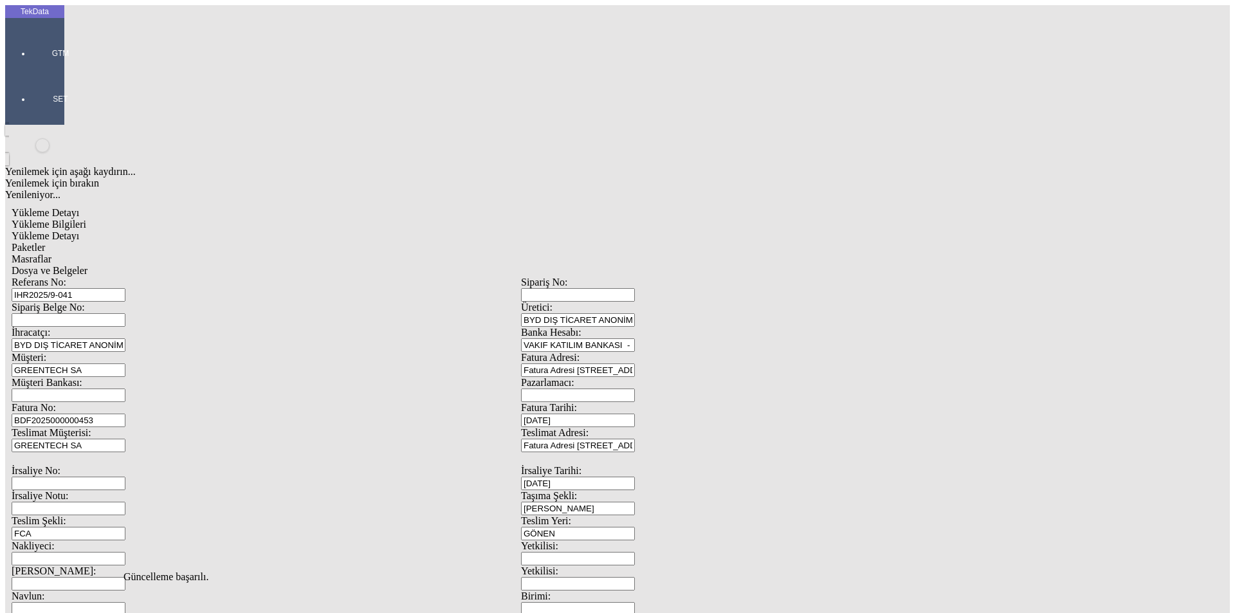
click at [79, 230] on span "Yükleme Detayı" at bounding box center [46, 235] width 68 height 11
click at [269, 242] on div "Paketler" at bounding box center [521, 248] width 1019 height 12
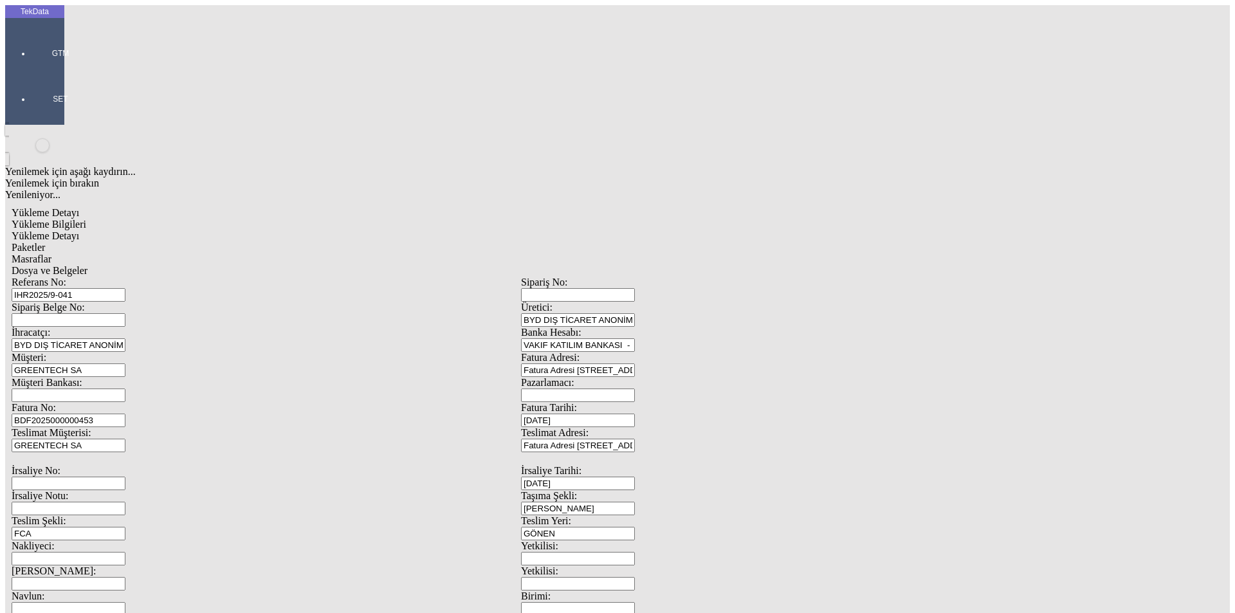
drag, startPoint x: 398, startPoint y: 69, endPoint x: 446, endPoint y: 75, distance: 47.9
click at [403, 254] on div "Masraflar" at bounding box center [521, 260] width 1019 height 12
click at [88, 265] on span "Dosya ve Belgeler" at bounding box center [50, 270] width 76 height 11
click at [79, 230] on span "Yükleme Detayı" at bounding box center [46, 235] width 68 height 11
drag, startPoint x: 450, startPoint y: 64, endPoint x: 300, endPoint y: 102, distance: 154.6
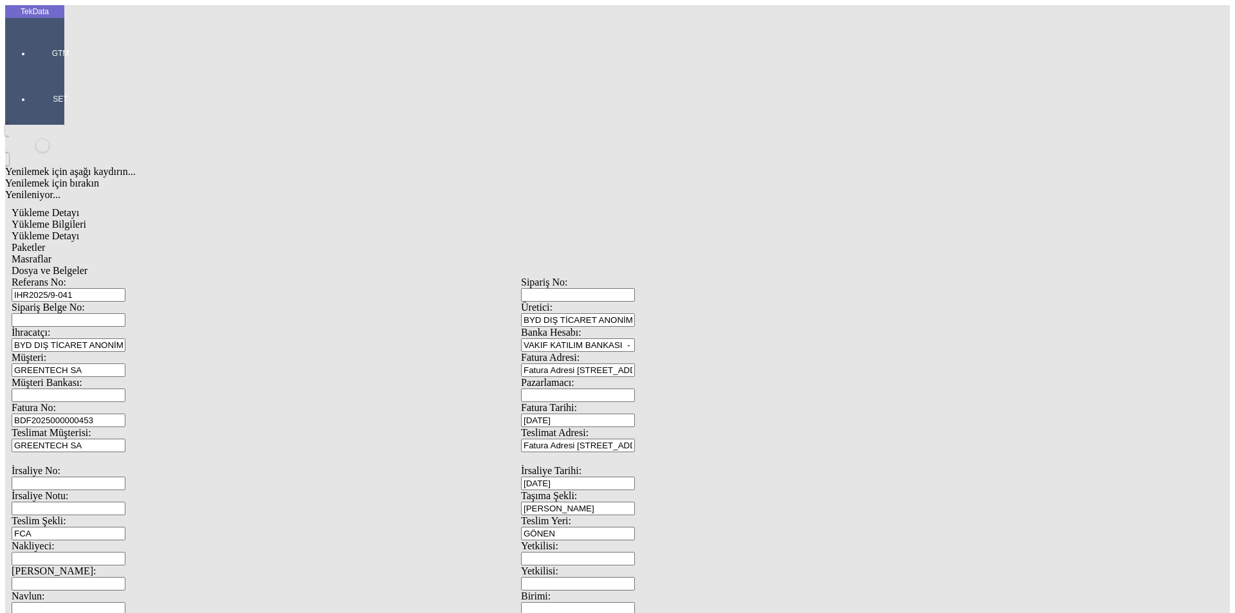
click at [88, 265] on span "Dosya ve Belgeler" at bounding box center [50, 270] width 76 height 11
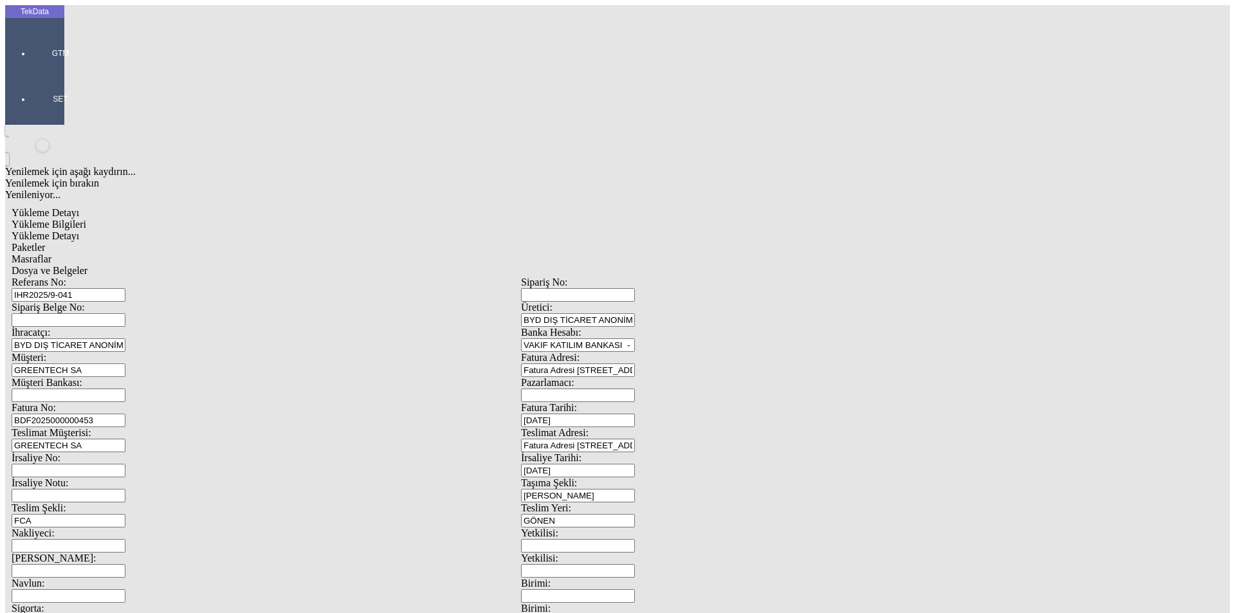
click at [171, 230] on div "Yükleme Detayı" at bounding box center [521, 236] width 1019 height 12
click at [88, 265] on span "Dosya ve Belgeler" at bounding box center [50, 270] width 76 height 11
drag, startPoint x: 902, startPoint y: 423, endPoint x: 908, endPoint y: 417, distance: 8.7
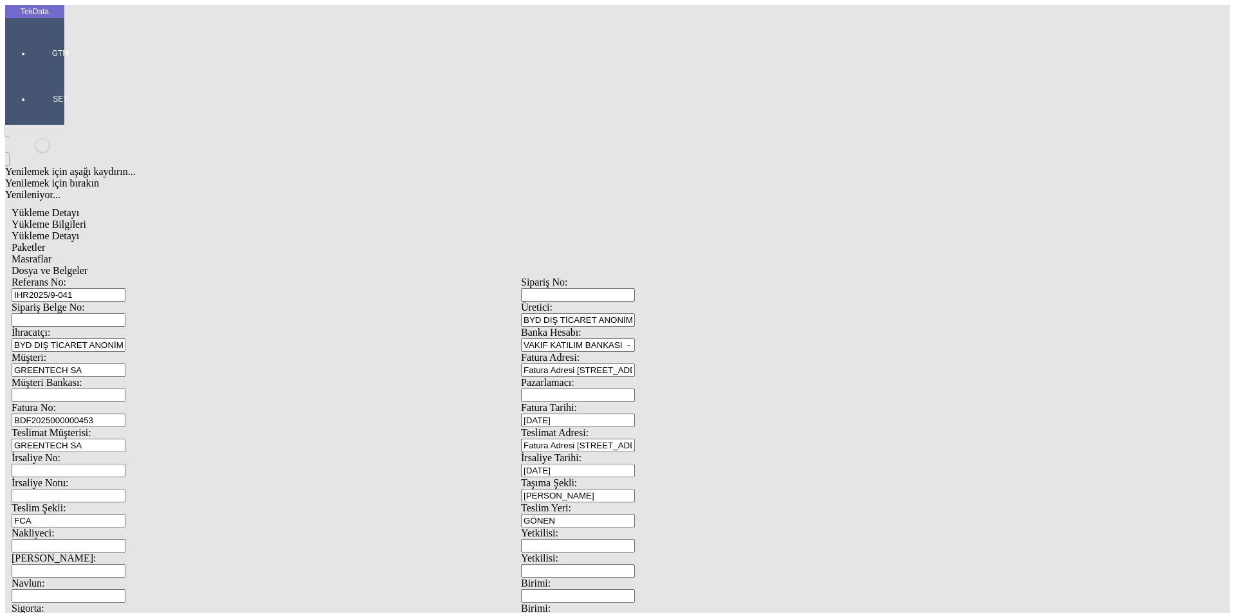
click at [86, 219] on span "Yükleme Bilgileri" at bounding box center [49, 224] width 75 height 11
click at [125, 288] on input "IHR2025/9-041" at bounding box center [69, 295] width 114 height 14
type input "IHR2025/9-045"
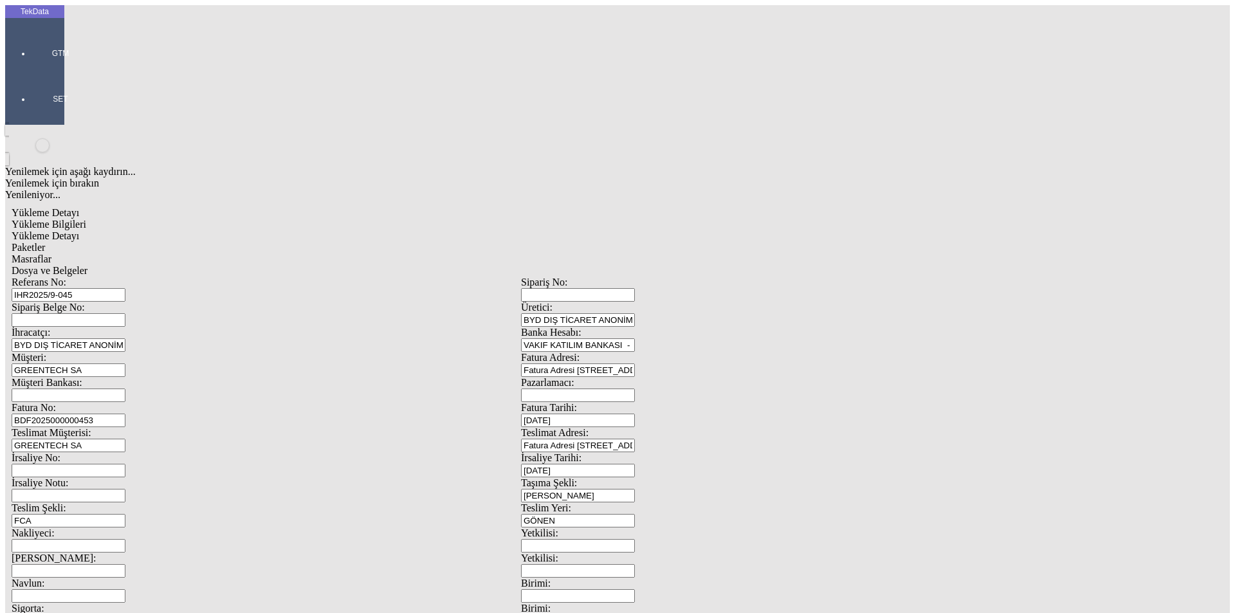
click at [88, 265] on span "Dosya ve Belgeler" at bounding box center [50, 270] width 76 height 11
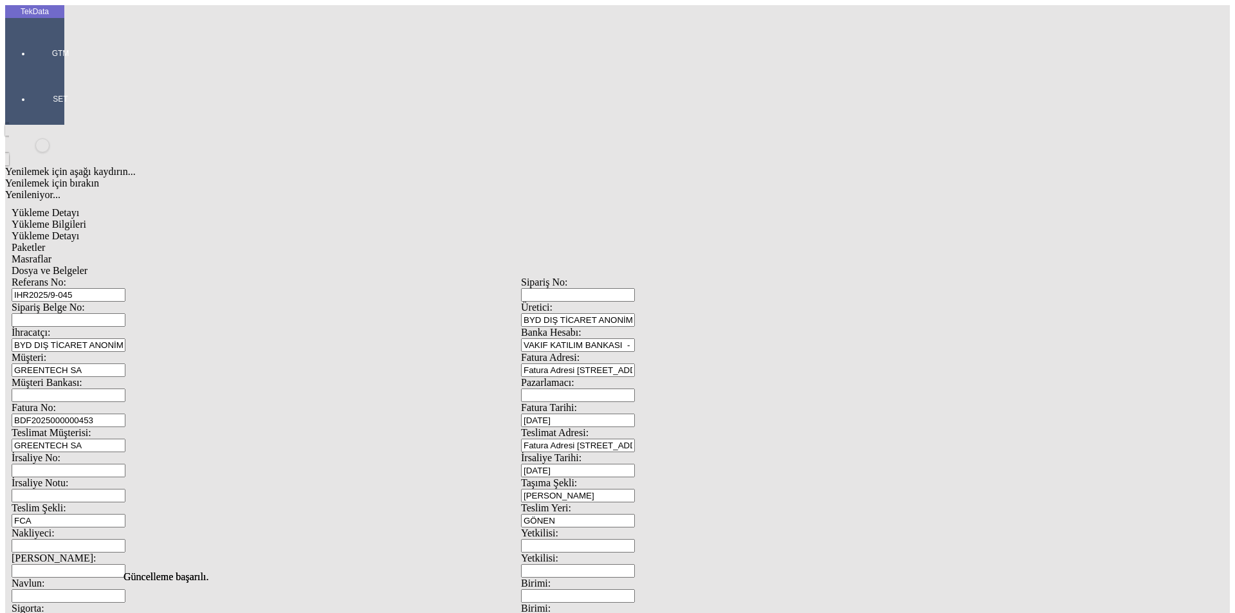
click at [199, 35] on div "Bu kaydı silmek istediğinizden eminmisiniz? [PERSON_NAME]" at bounding box center [99, 17] width 199 height 35
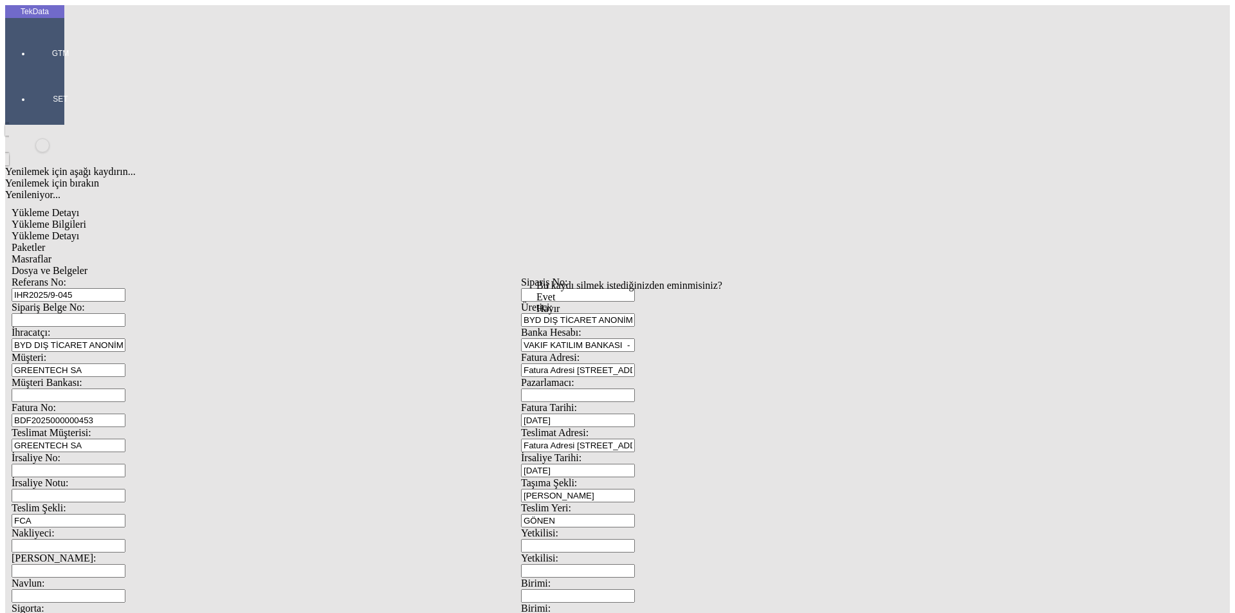
drag, startPoint x: 583, startPoint y: 313, endPoint x: 715, endPoint y: 313, distance: 131.9
click at [585, 303] on div "Evet" at bounding box center [630, 297] width 186 height 12
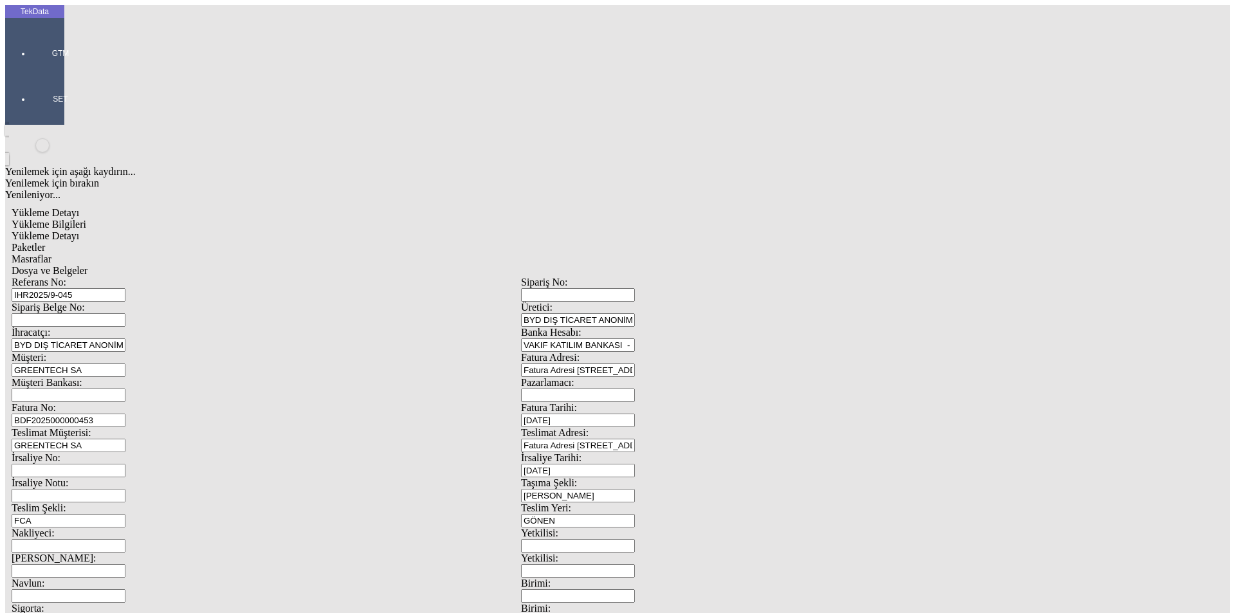
click at [88, 265] on span "Dosya ve Belgeler" at bounding box center [50, 270] width 76 height 11
drag, startPoint x: 123, startPoint y: 60, endPoint x: 125, endPoint y: 67, distance: 6.9
click at [124, 219] on div "Yükleme Bilgileri" at bounding box center [521, 225] width 1019 height 12
drag, startPoint x: 262, startPoint y: 210, endPoint x: 265, endPoint y: 219, distance: 9.6
click at [125, 414] on input "BDF2025000000453" at bounding box center [69, 421] width 114 height 14
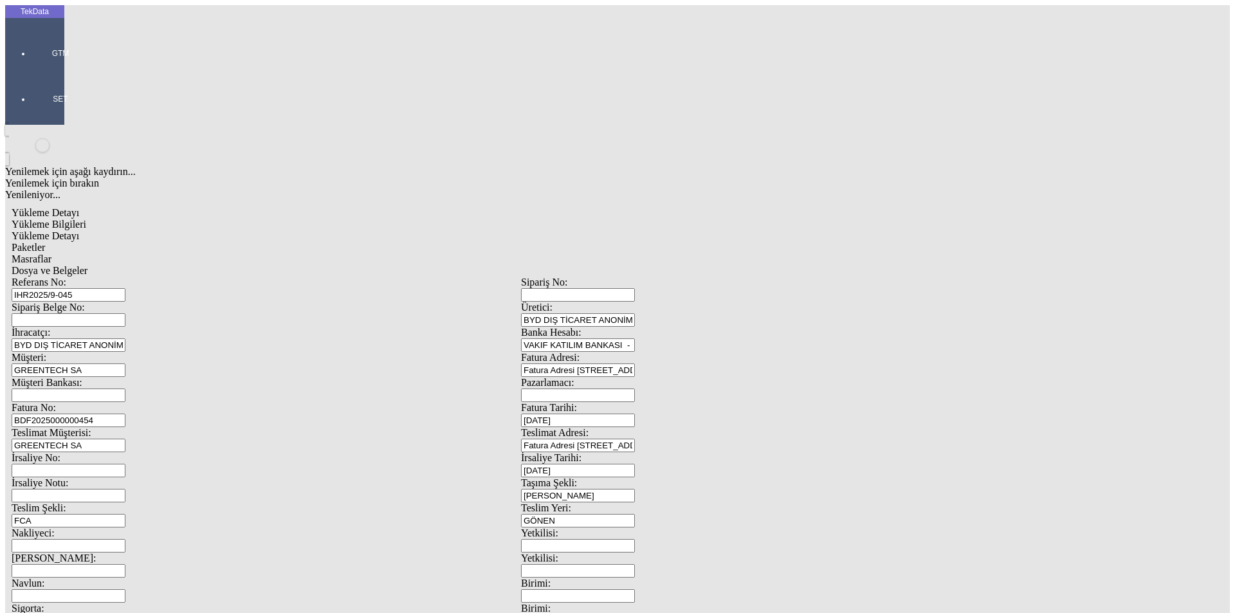
scroll to position [111, 0]
type input "BDF2025000000454"
click at [88, 265] on span "Dosya ve Belgeler" at bounding box center [50, 270] width 76 height 11
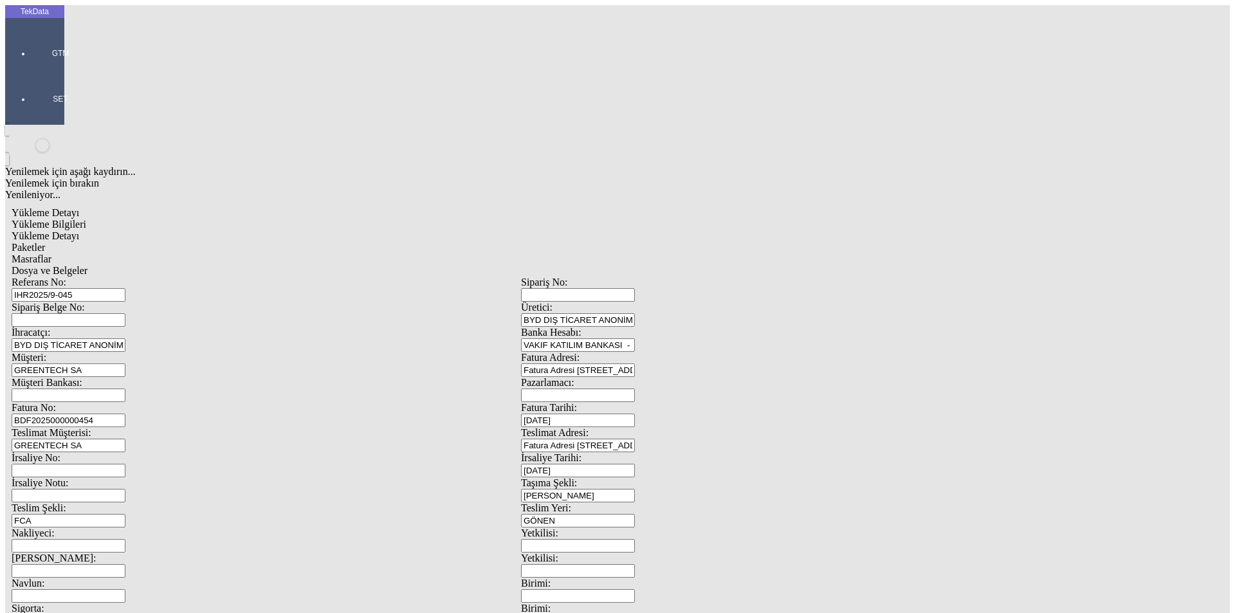
scroll to position [111, 0]
click at [88, 265] on span "Dosya ve Belgeler" at bounding box center [50, 270] width 76 height 11
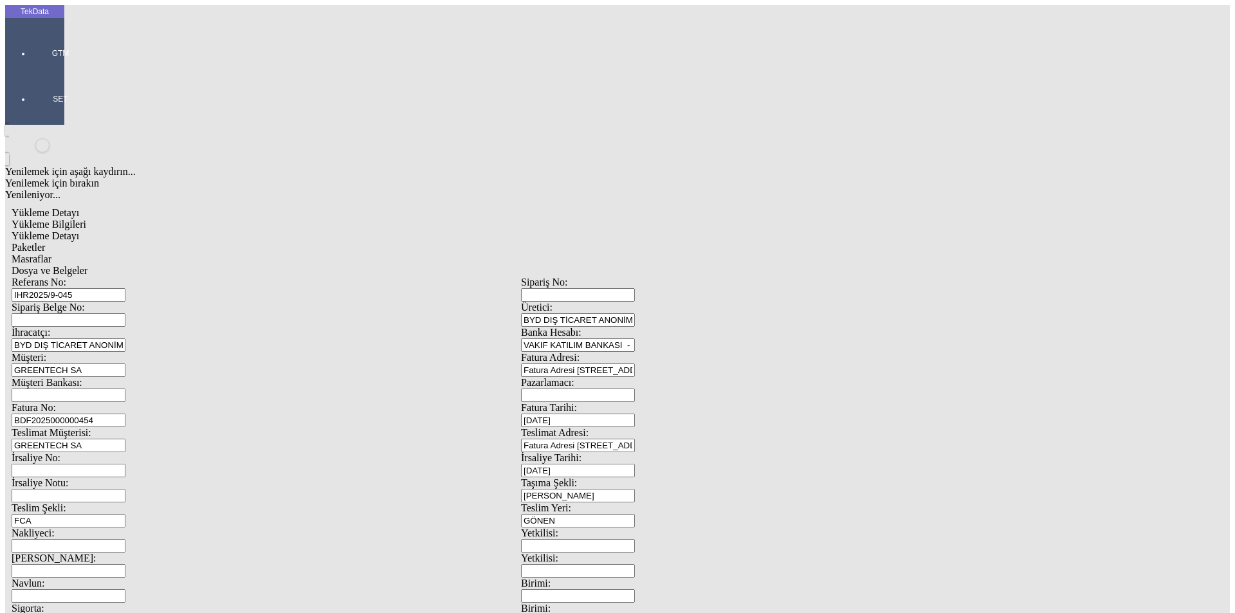
drag, startPoint x: 486, startPoint y: 76, endPoint x: 468, endPoint y: 78, distance: 18.1
click at [88, 265] on span "Dosya ve Belgeler" at bounding box center [50, 270] width 76 height 11
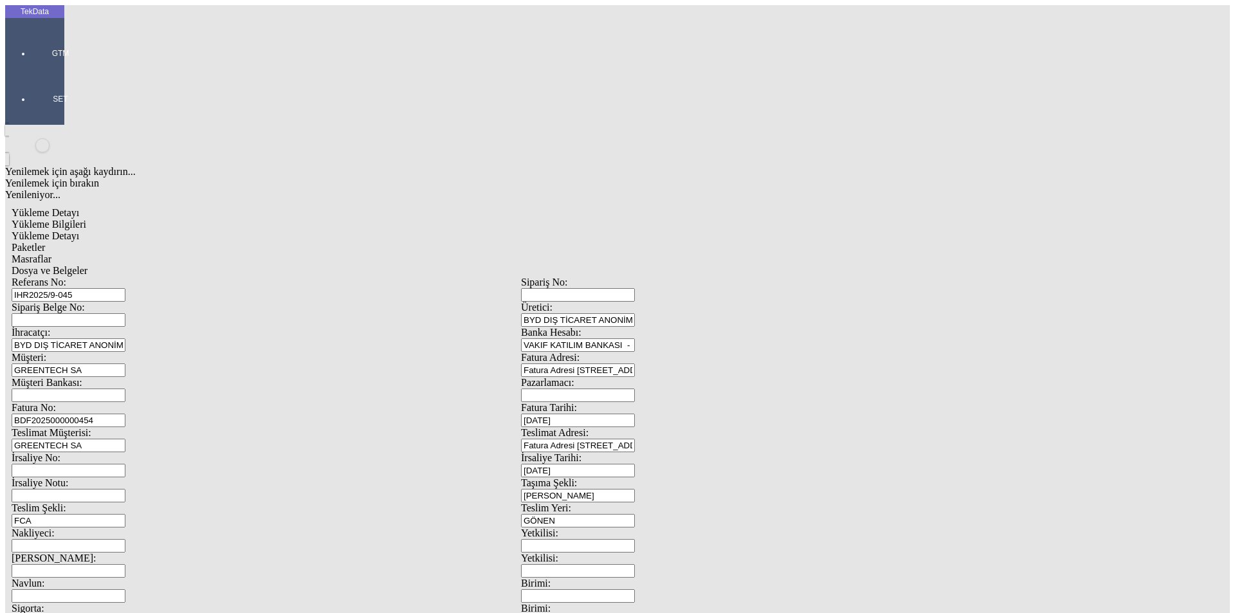
click at [86, 219] on span "Yükleme Bilgileri" at bounding box center [49, 224] width 75 height 11
drag, startPoint x: 263, startPoint y: 93, endPoint x: 98, endPoint y: 93, distance: 164.7
click at [98, 277] on div "Referans No: IHR2025/9-045" at bounding box center [267, 289] width 510 height 25
